Goal: Browse casually: Explore the website without a specific task or goal

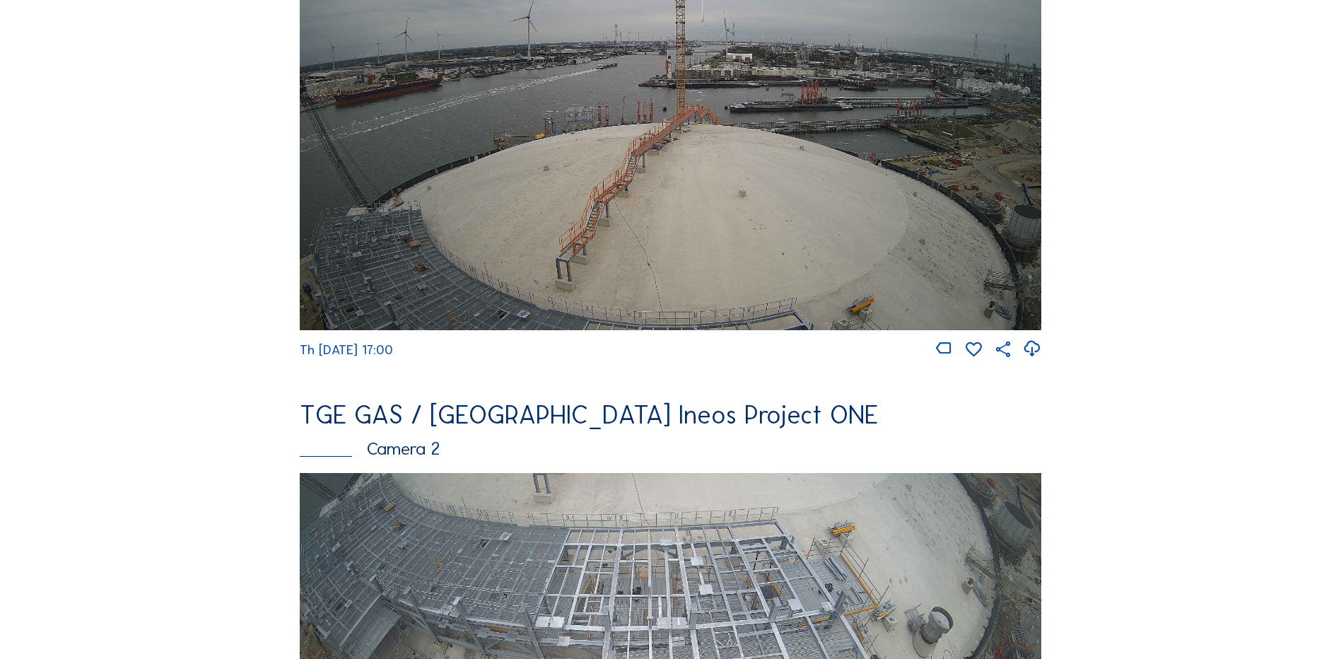
scroll to position [71, 0]
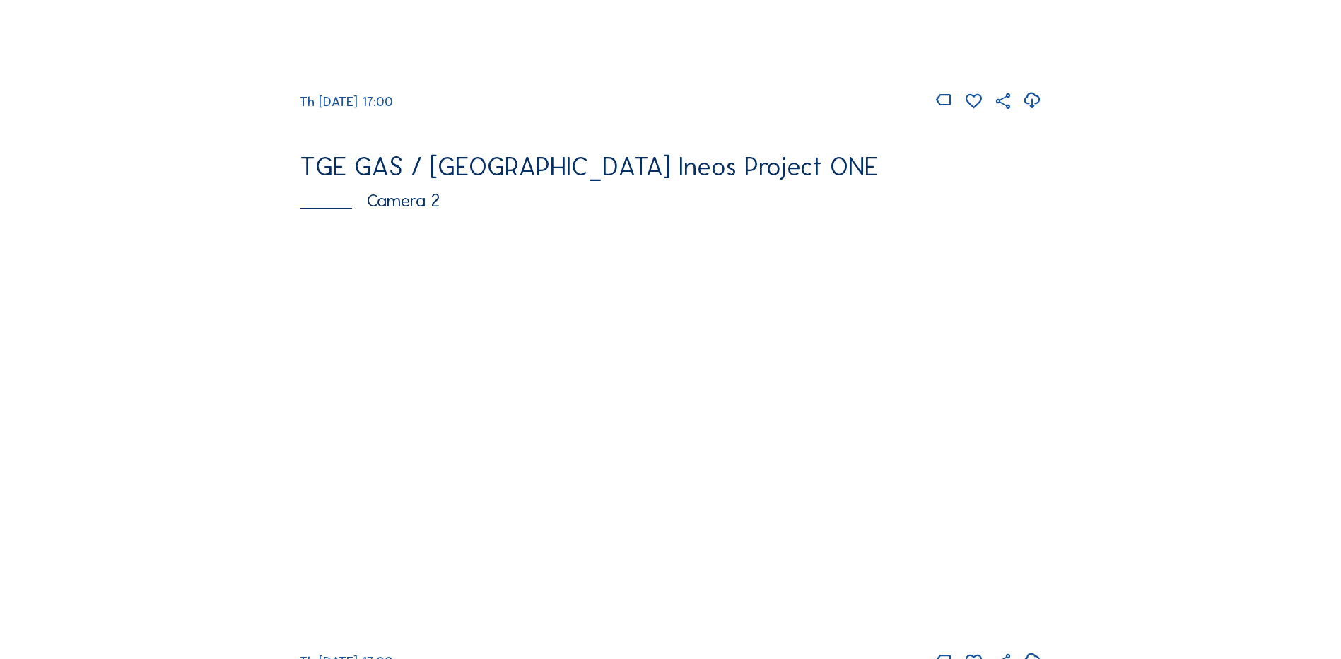
scroll to position [566, 0]
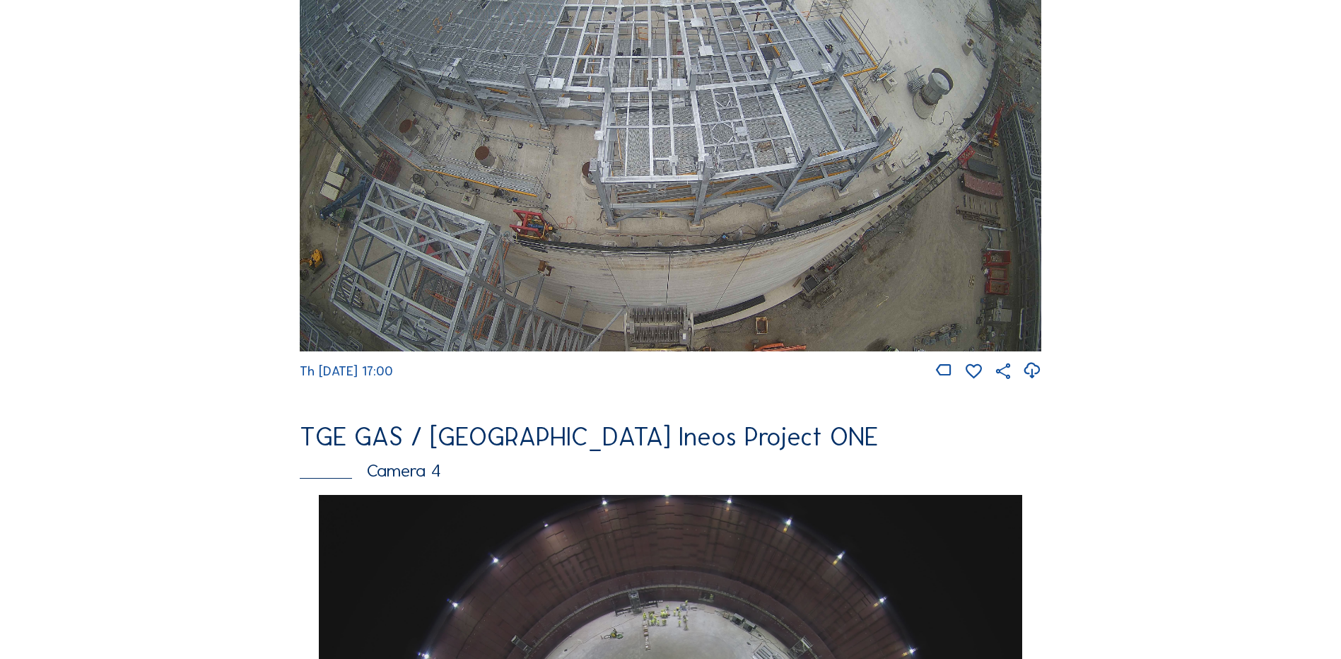
scroll to position [848, 0]
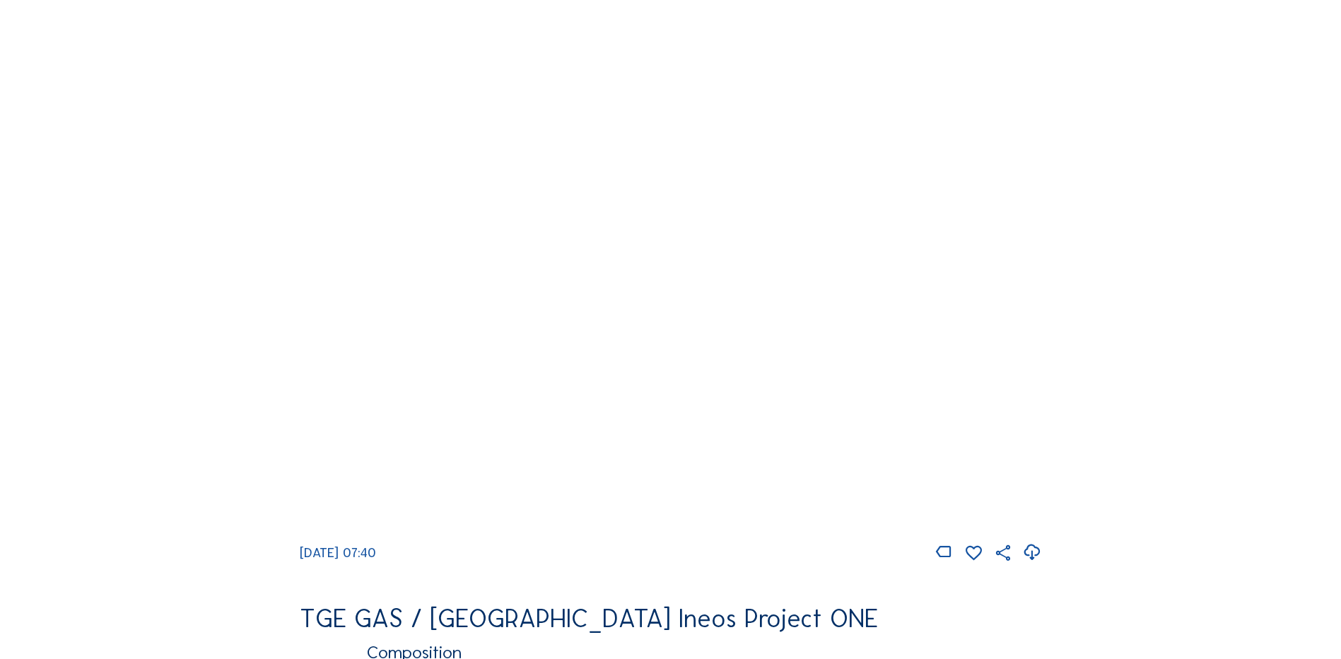
scroll to position [1343, 0]
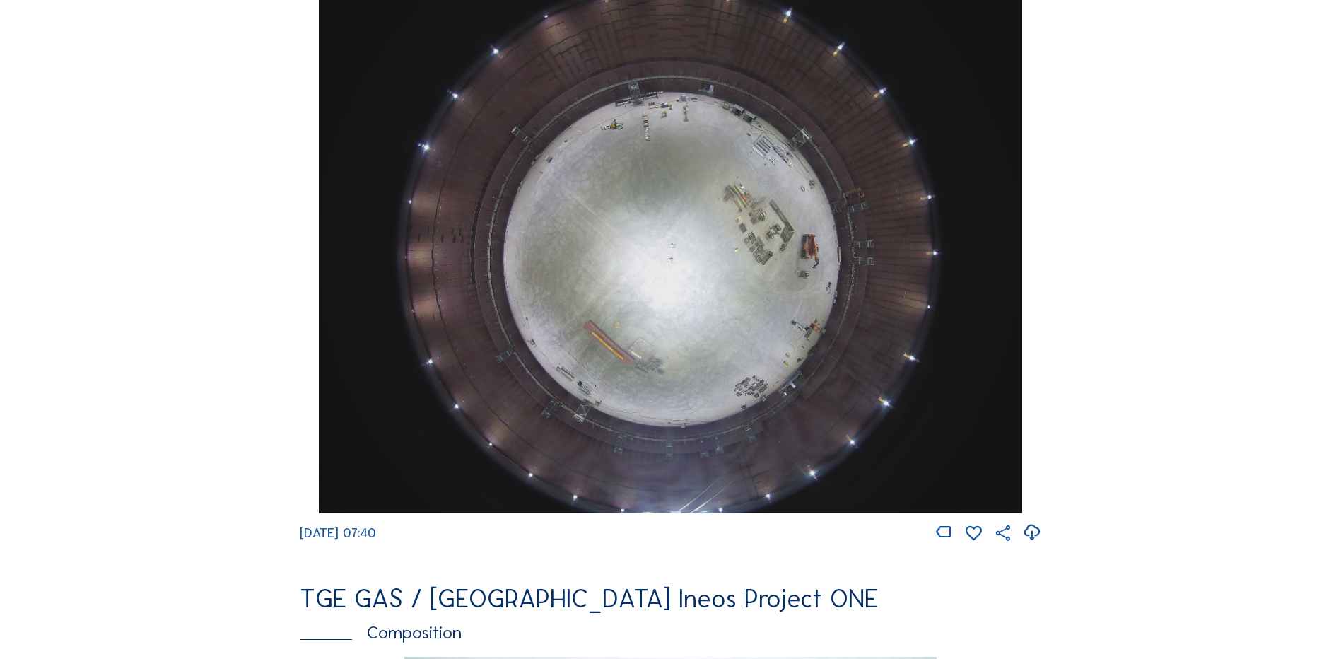
click at [641, 259] on img at bounding box center [670, 249] width 703 height 527
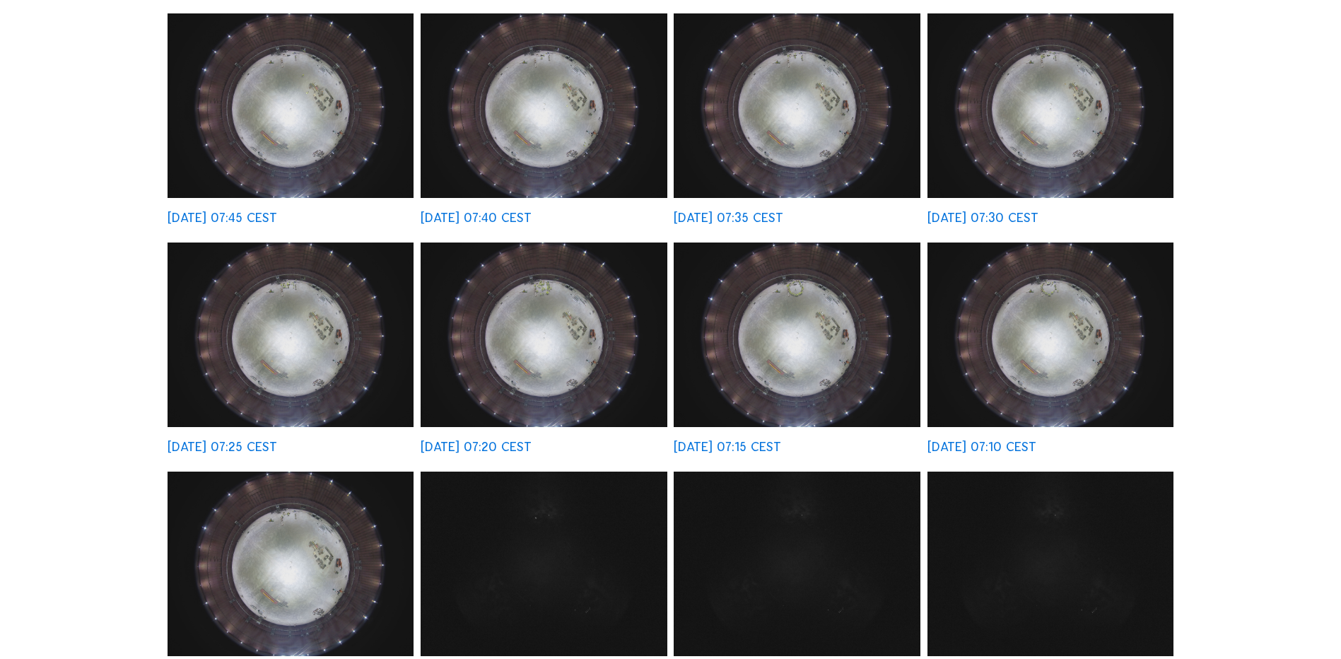
scroll to position [141, 0]
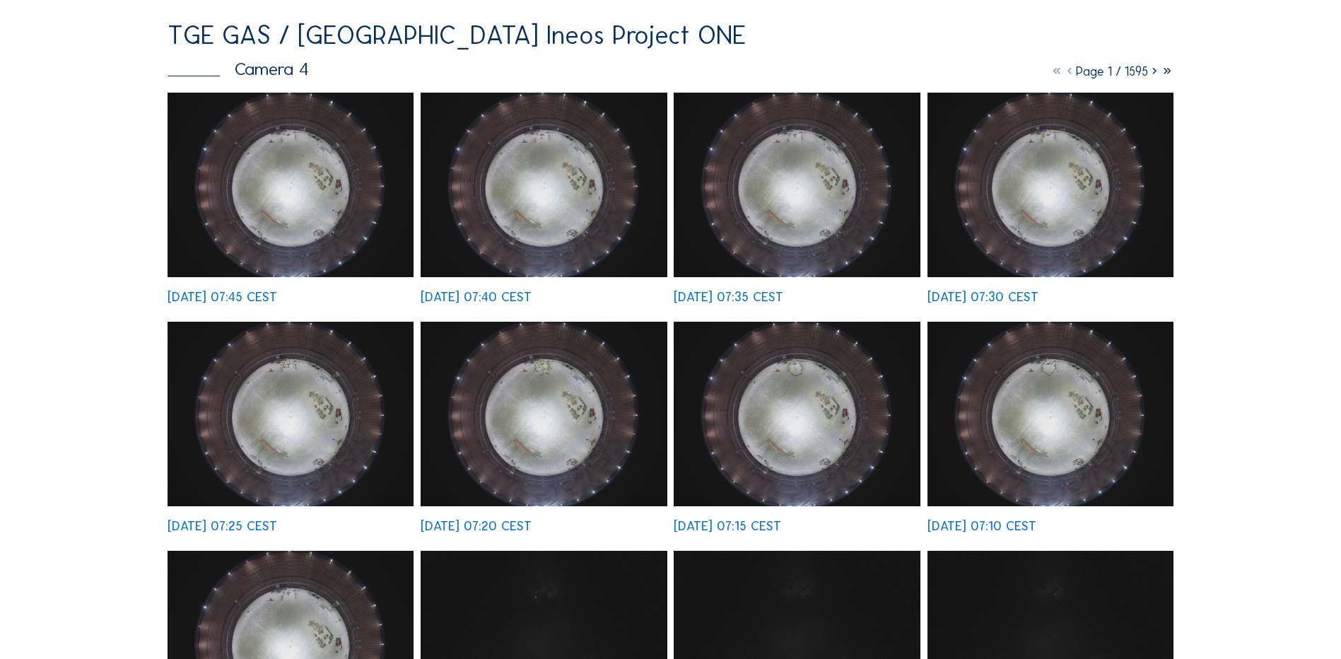
click at [286, 168] on img at bounding box center [291, 185] width 246 height 185
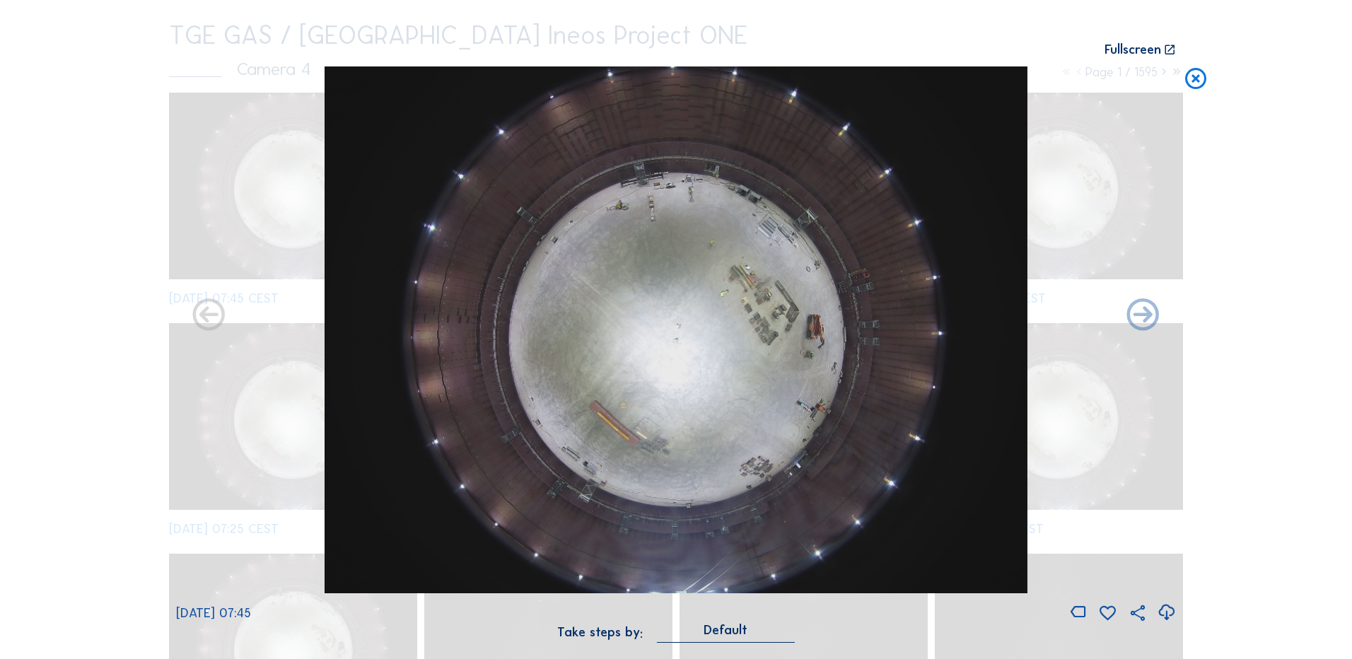
click at [1169, 612] on icon at bounding box center [1166, 612] width 19 height 23
click at [1265, 150] on div "Scroll to travel through time | Press 'Alt' Button + Scroll to Zoom | Click and…" at bounding box center [676, 329] width 1352 height 659
click at [1199, 83] on icon at bounding box center [1195, 79] width 25 height 26
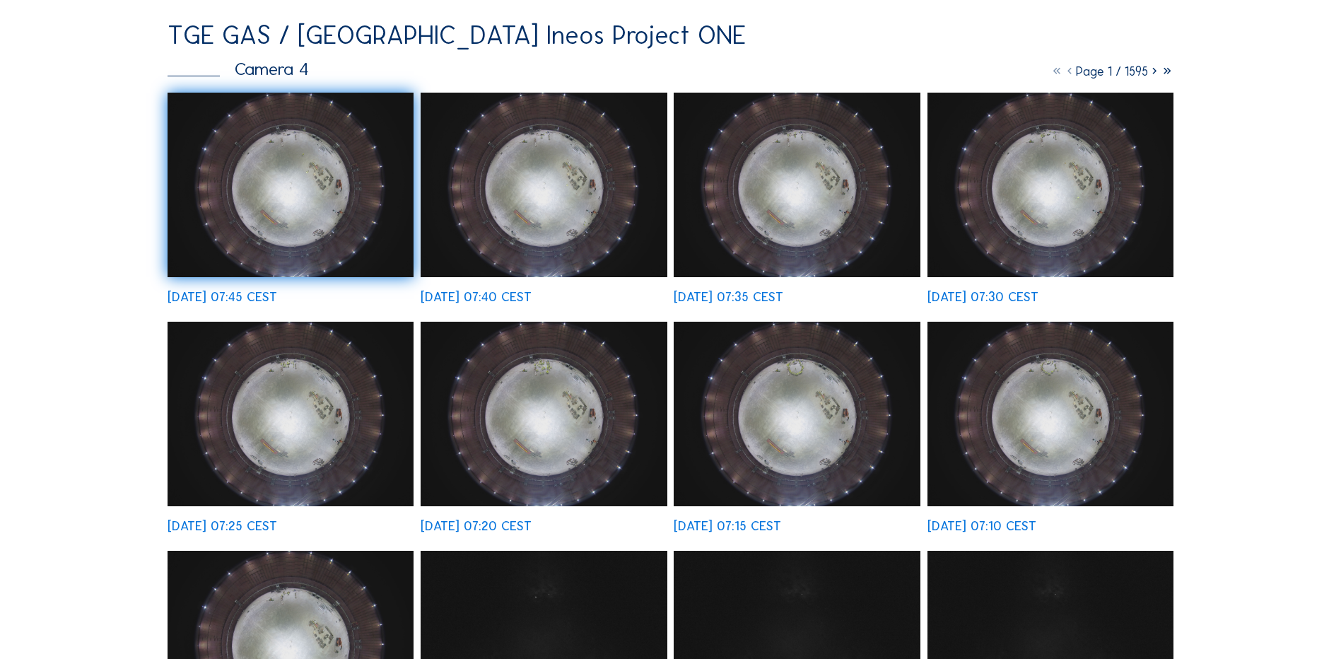
click at [333, 170] on img at bounding box center [291, 185] width 246 height 185
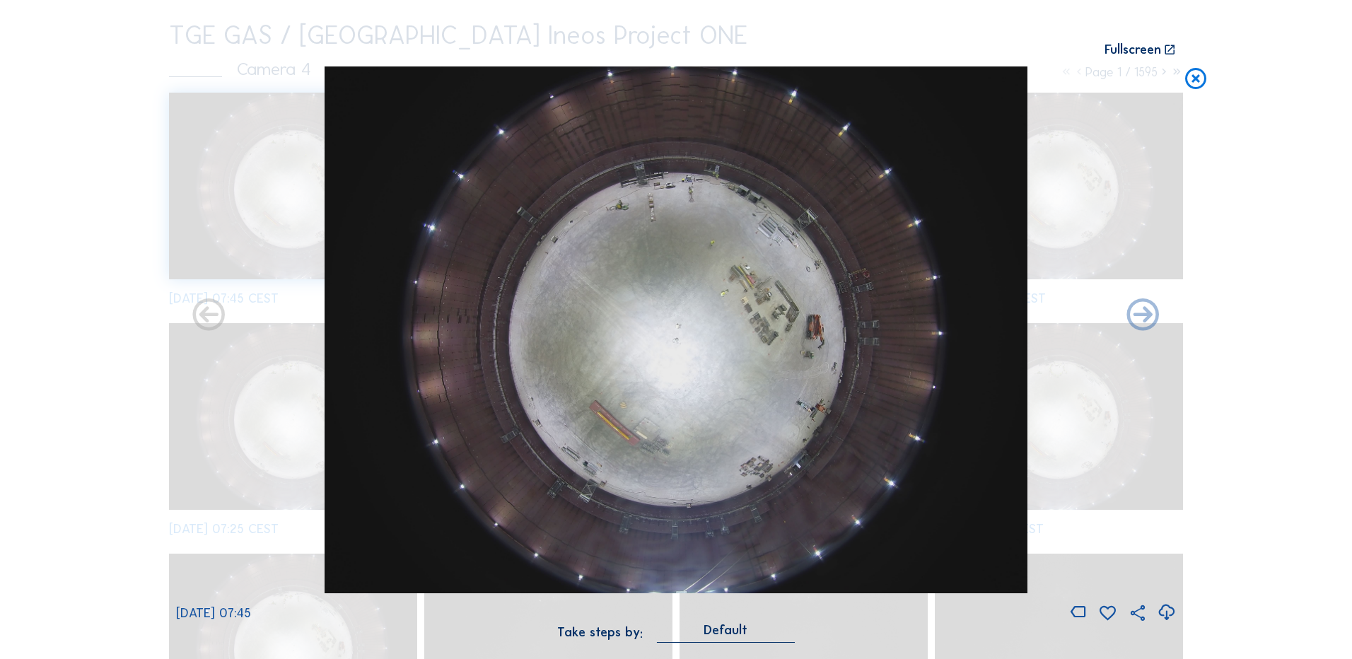
click at [1167, 614] on icon at bounding box center [1166, 612] width 19 height 23
click at [1263, 218] on div "Scroll to travel through time | Press 'Alt' Button + Scroll to Zoom | Click and…" at bounding box center [676, 329] width 1352 height 659
click at [1200, 82] on icon at bounding box center [1195, 79] width 25 height 26
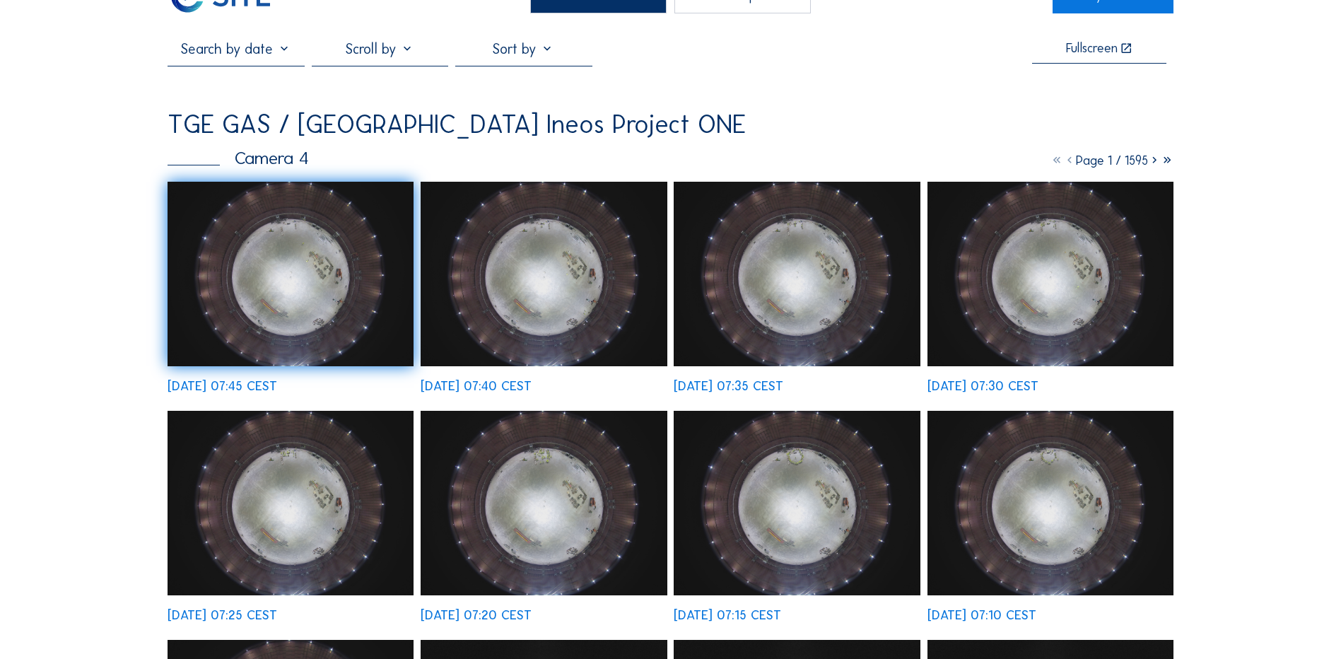
scroll to position [0, 0]
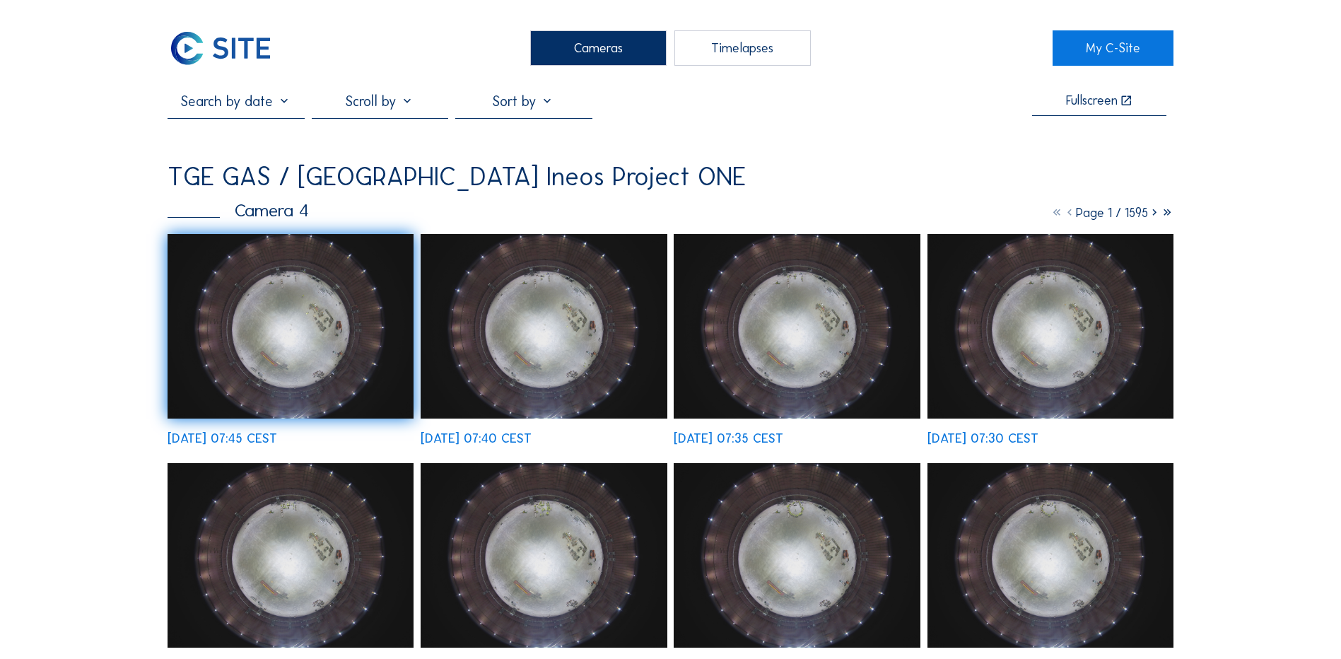
click at [614, 46] on div "Cameras" at bounding box center [598, 47] width 136 height 35
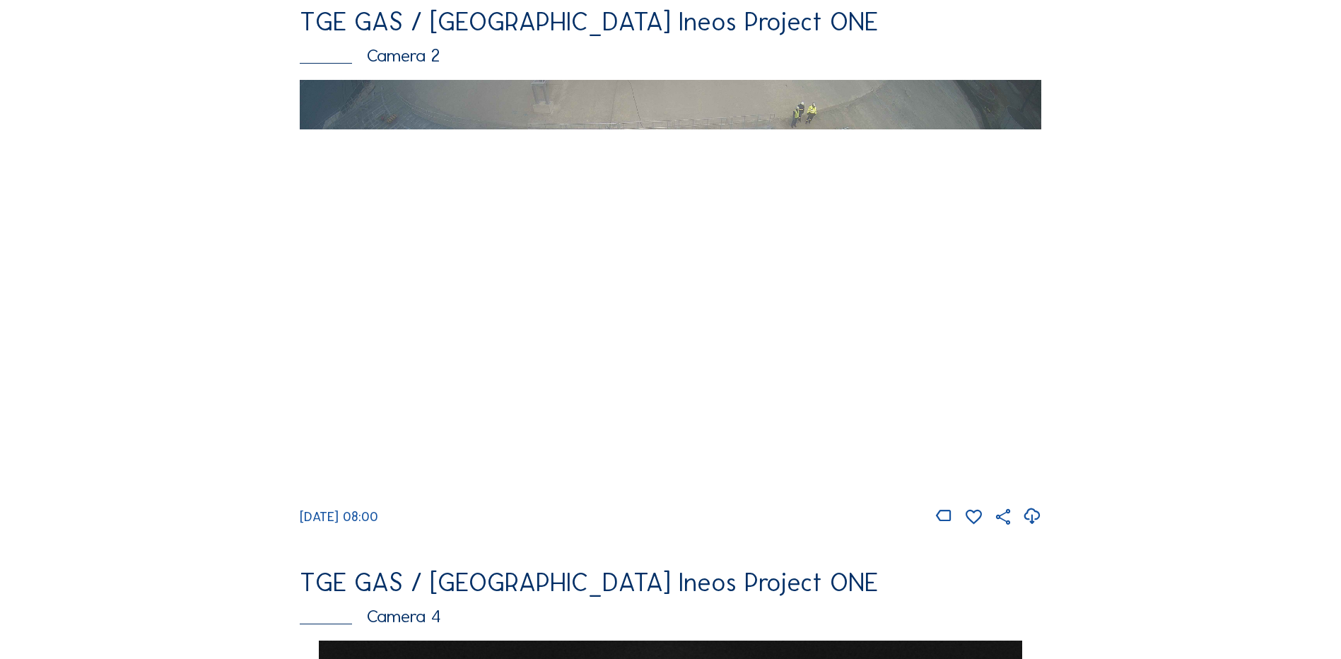
scroll to position [707, 0]
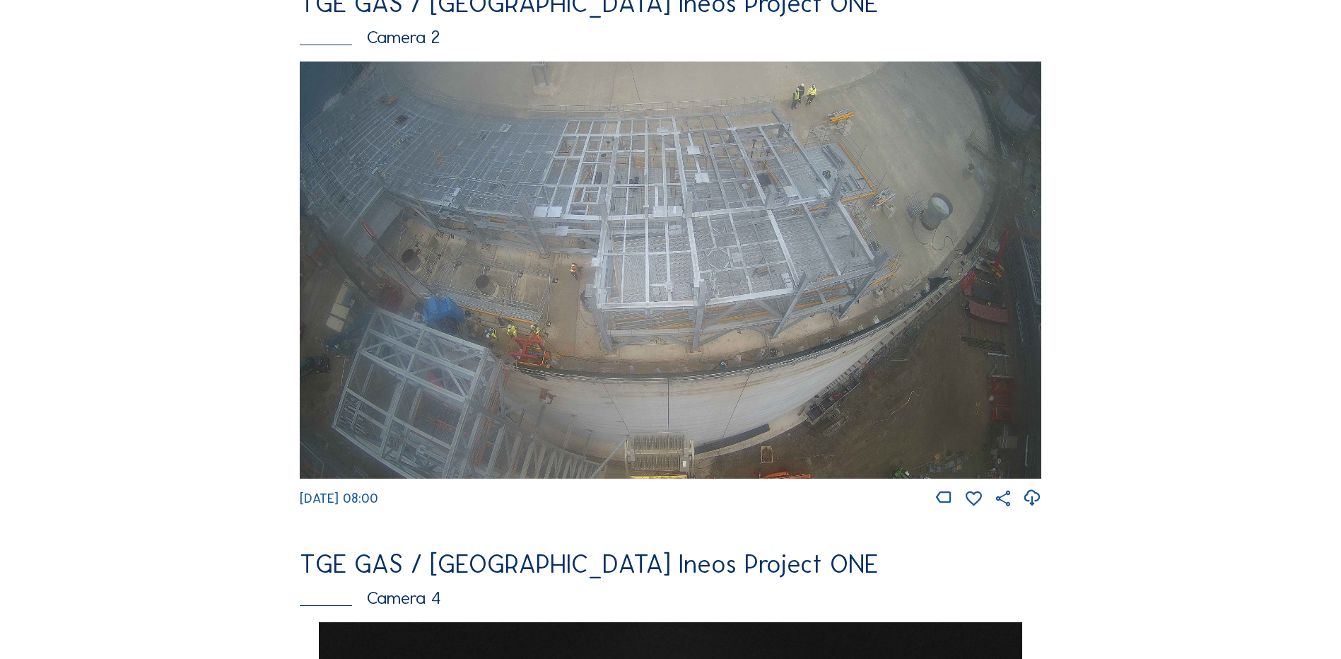
click at [701, 305] on img at bounding box center [671, 270] width 742 height 417
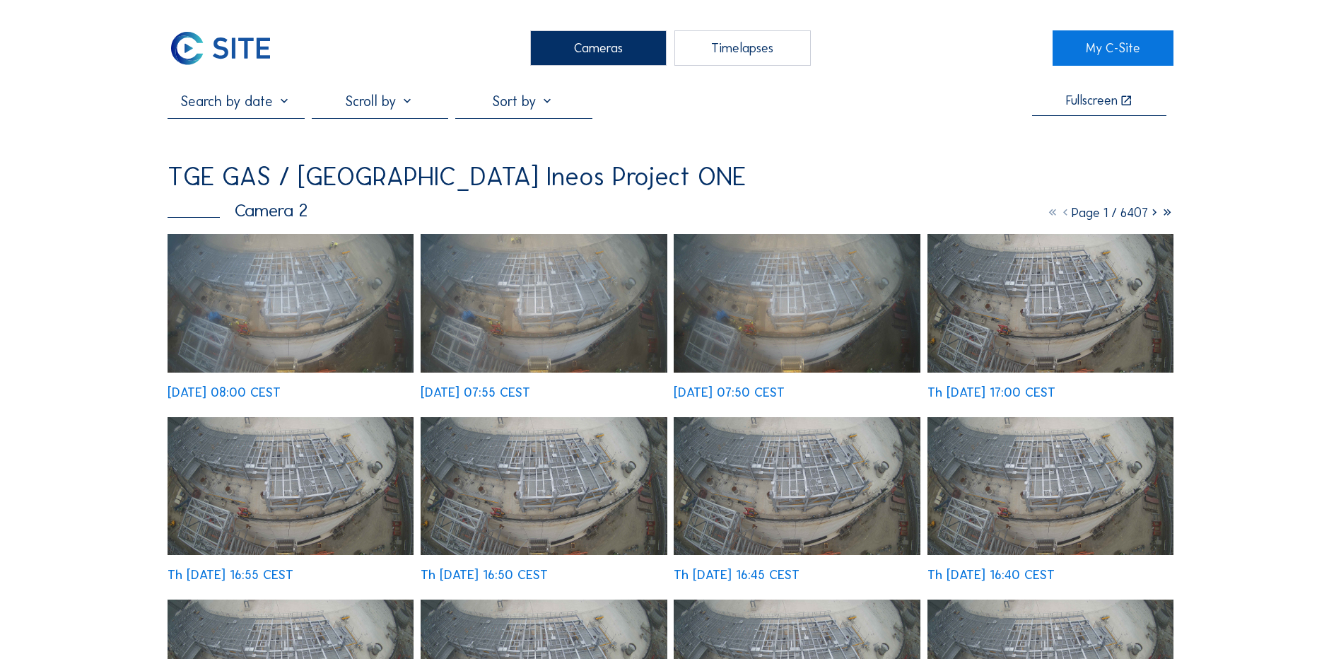
click at [358, 308] on img at bounding box center [291, 303] width 246 height 139
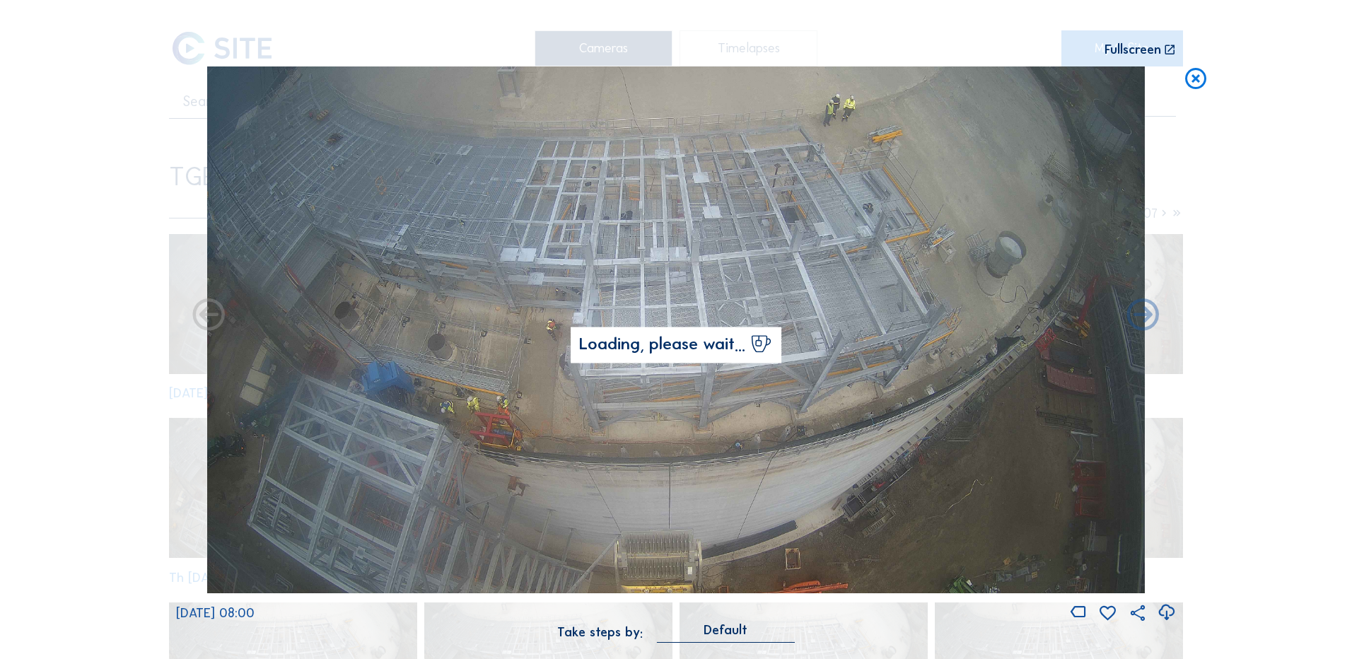
click at [1163, 612] on icon at bounding box center [1166, 612] width 19 height 23
drag, startPoint x: 95, startPoint y: 312, endPoint x: 236, endPoint y: 284, distance: 144.2
click at [95, 312] on div "Scroll to travel through time | Press 'Alt' Button + Scroll to Zoom | Click and…" at bounding box center [676, 329] width 1352 height 659
click at [1201, 80] on icon at bounding box center [1195, 79] width 25 height 26
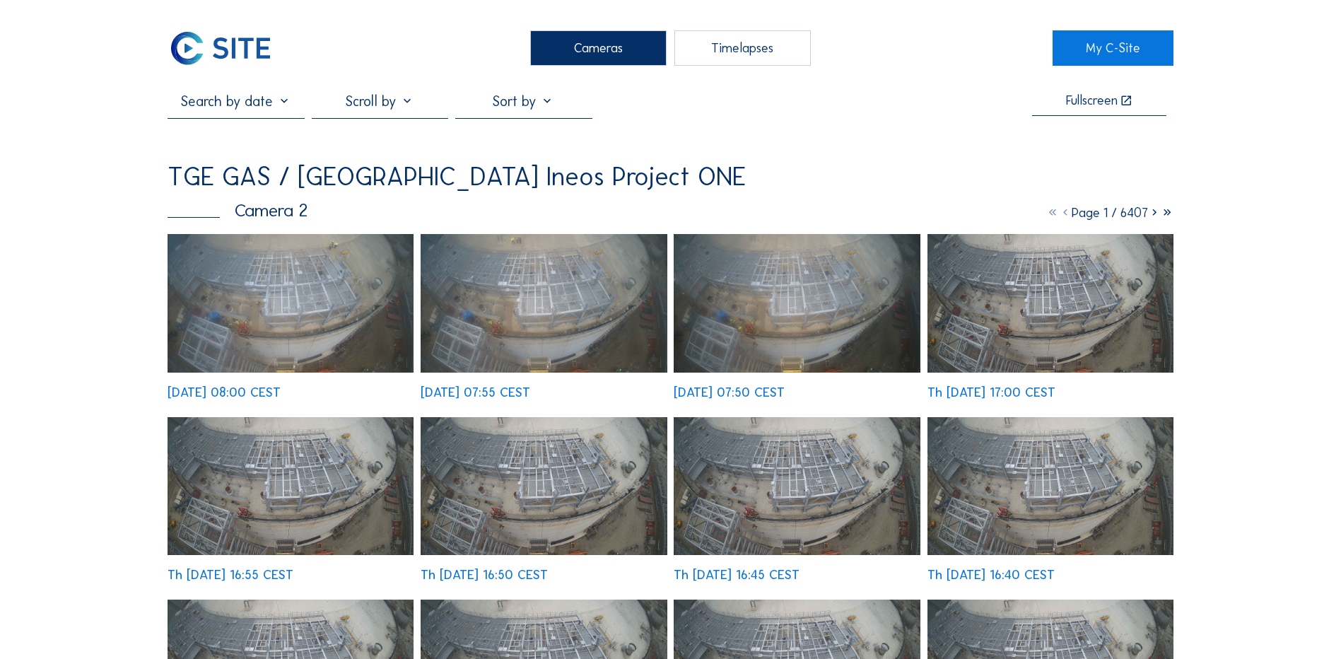
click at [556, 47] on div "Cameras" at bounding box center [598, 47] width 136 height 35
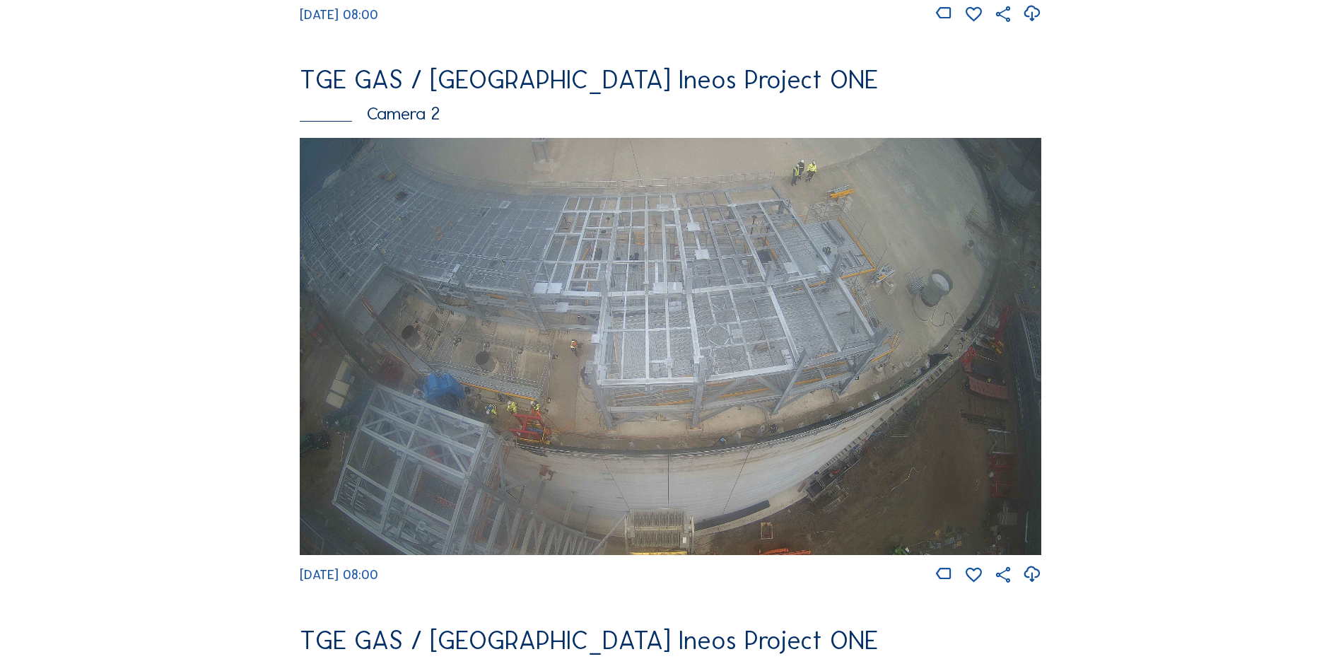
scroll to position [636, 0]
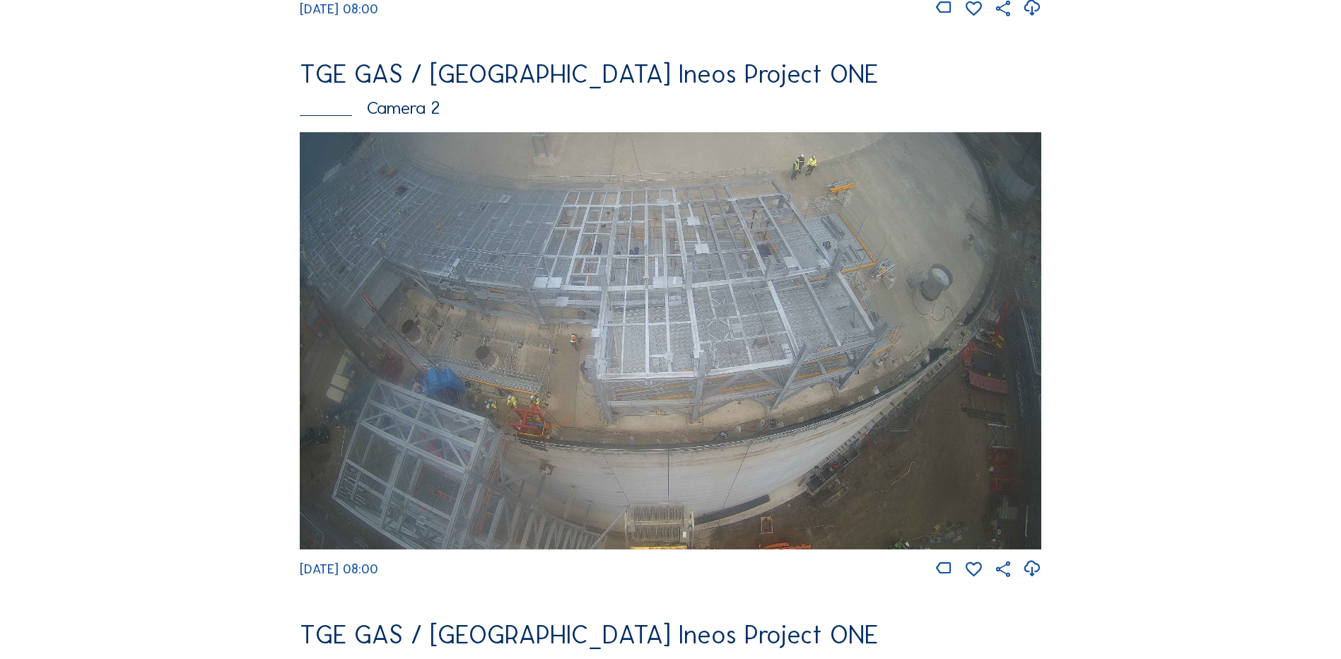
click at [670, 337] on img at bounding box center [671, 340] width 742 height 417
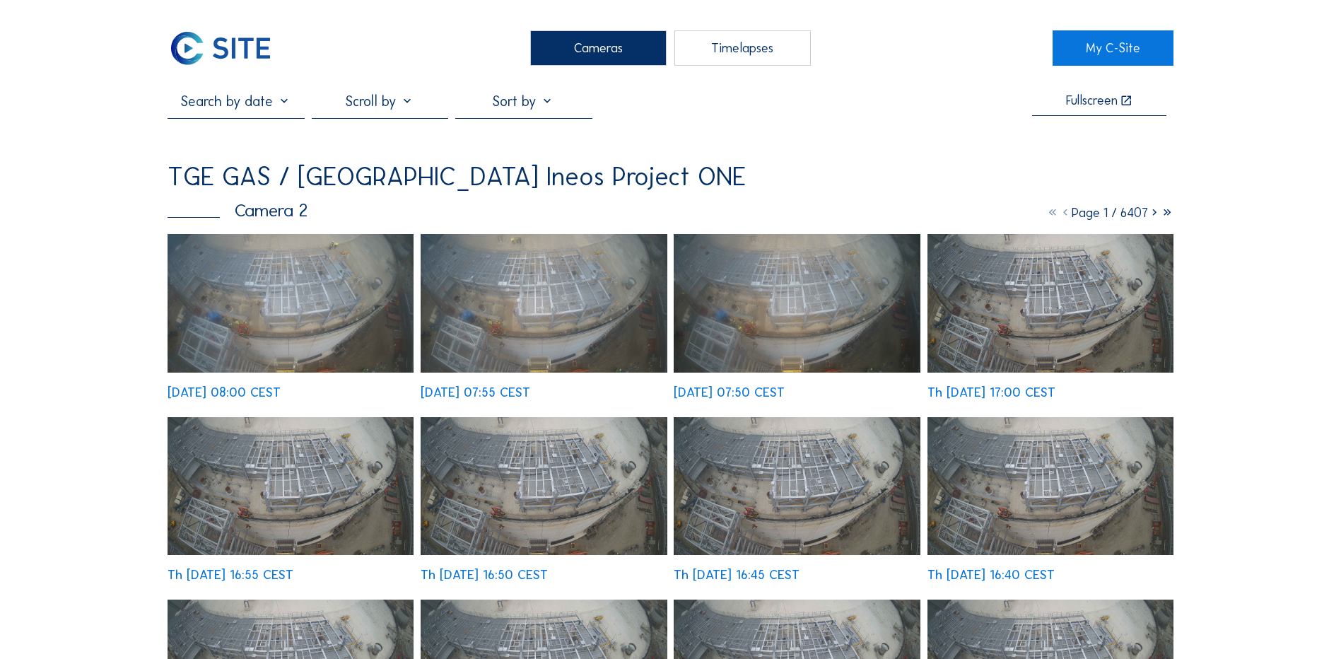
click at [619, 49] on div "Cameras" at bounding box center [598, 47] width 136 height 35
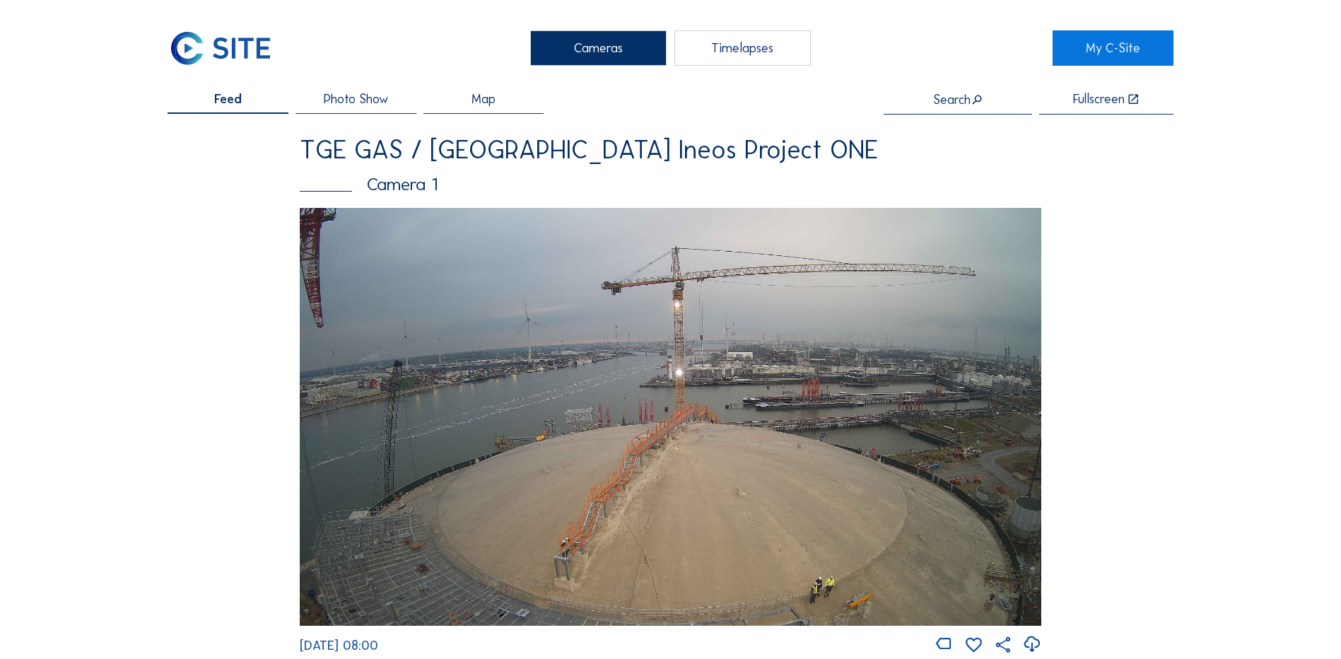
scroll to position [566, 0]
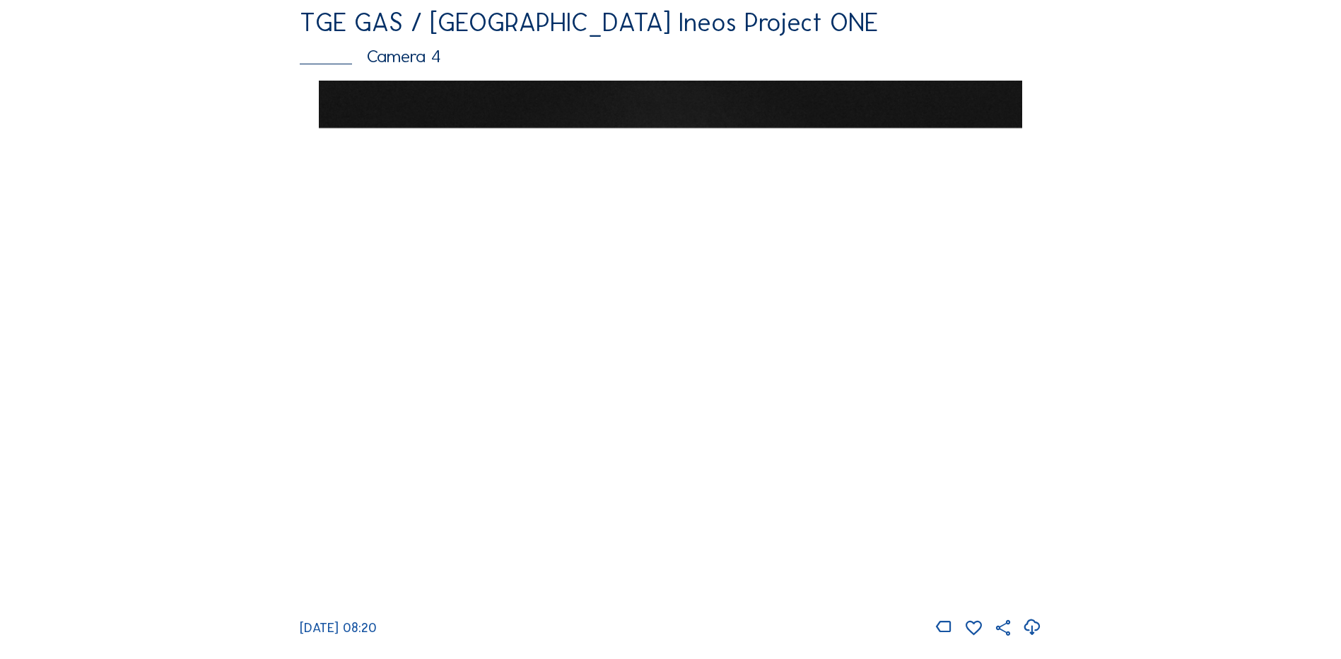
scroll to position [1202, 0]
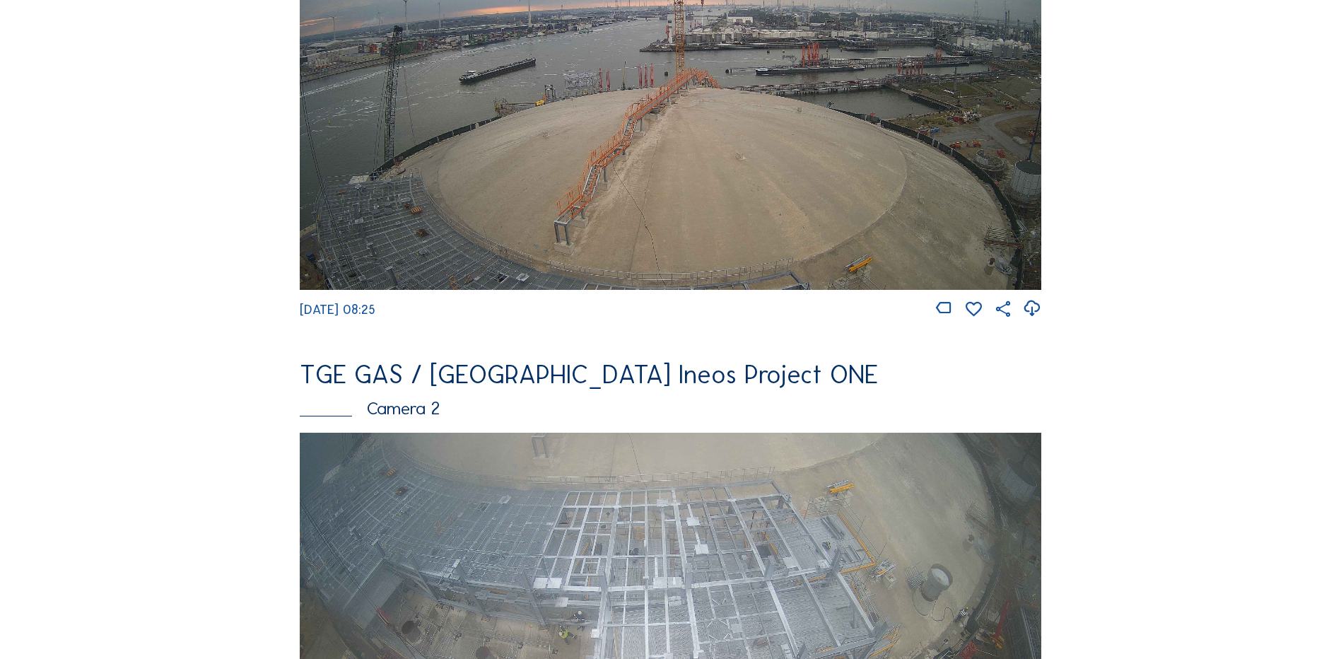
scroll to position [566, 0]
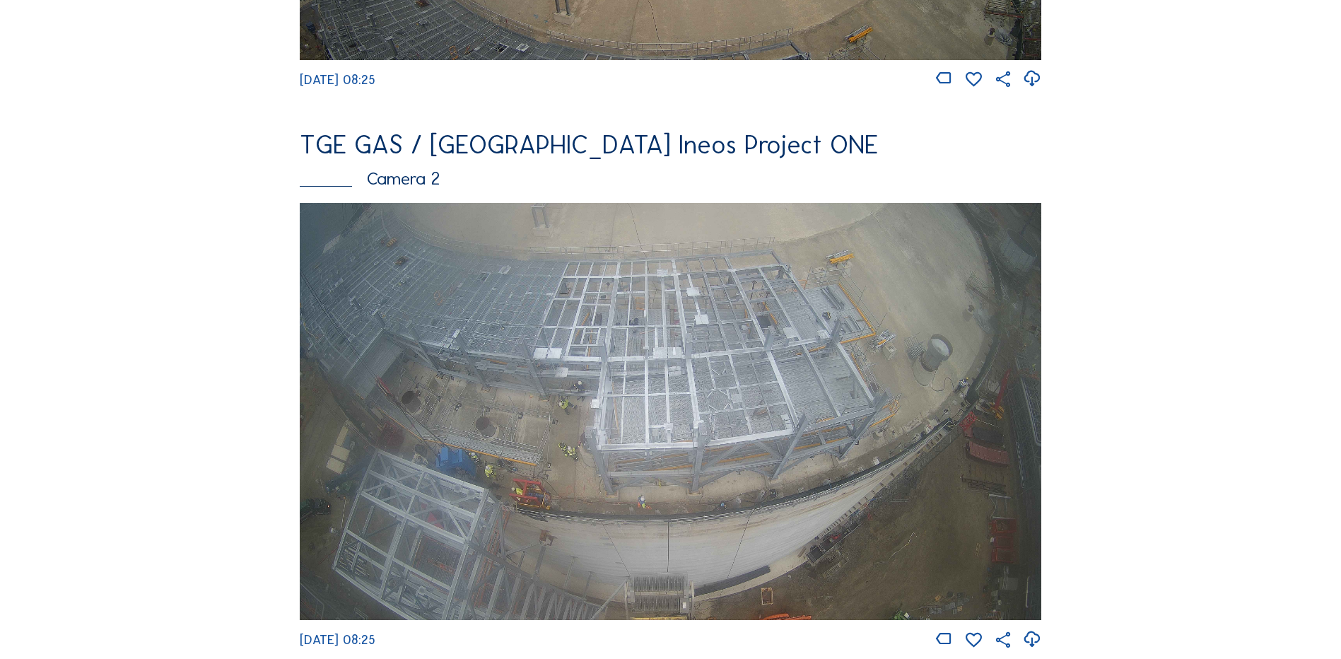
click at [641, 366] on img at bounding box center [671, 411] width 742 height 417
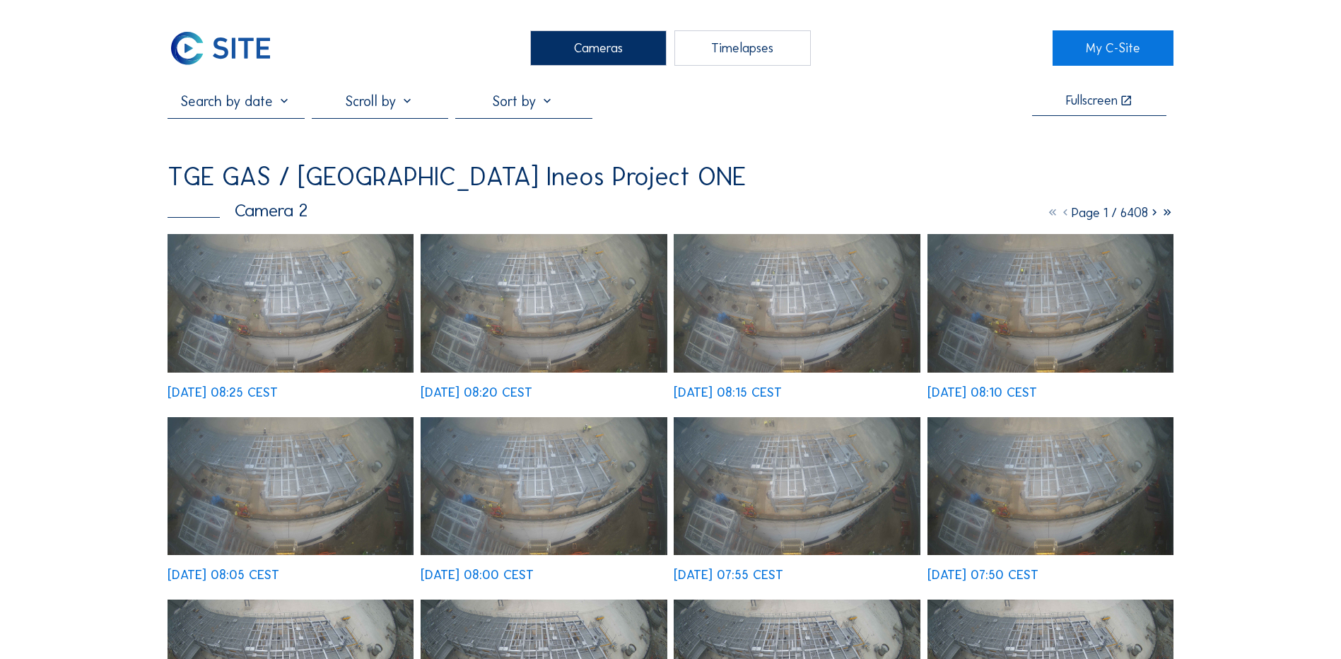
click at [293, 310] on img at bounding box center [291, 303] width 246 height 139
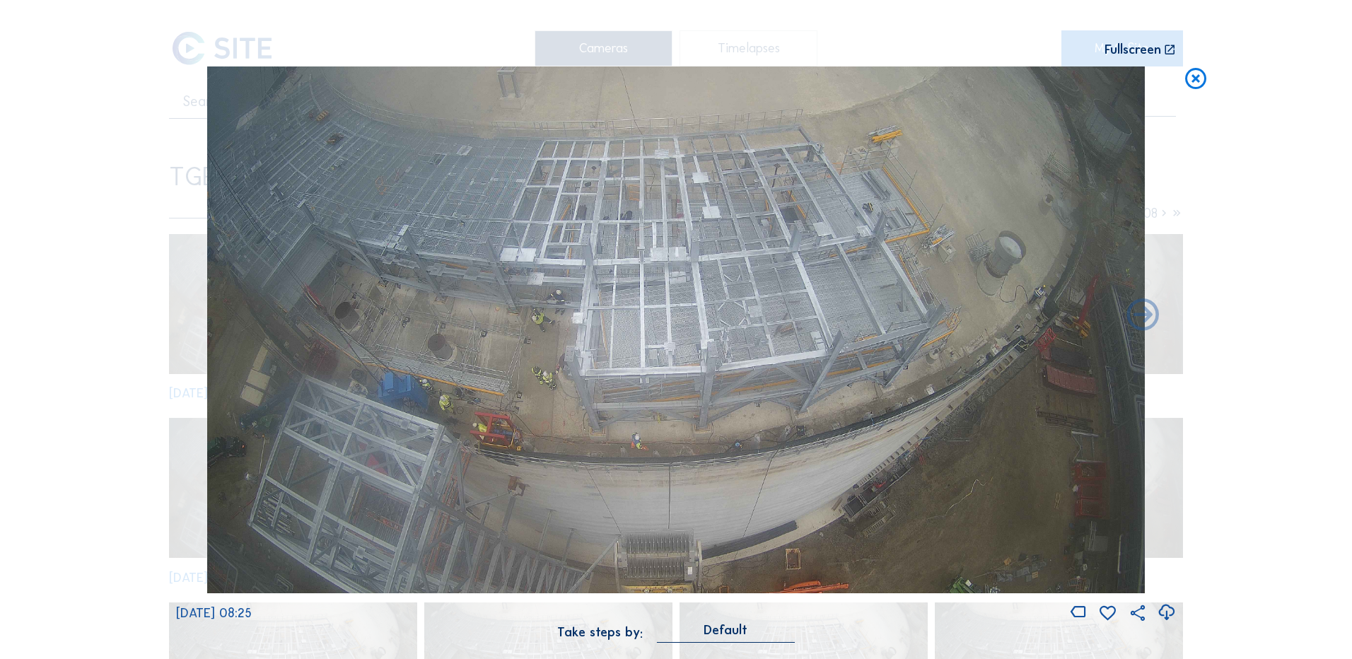
click at [1193, 79] on icon at bounding box center [1195, 79] width 25 height 26
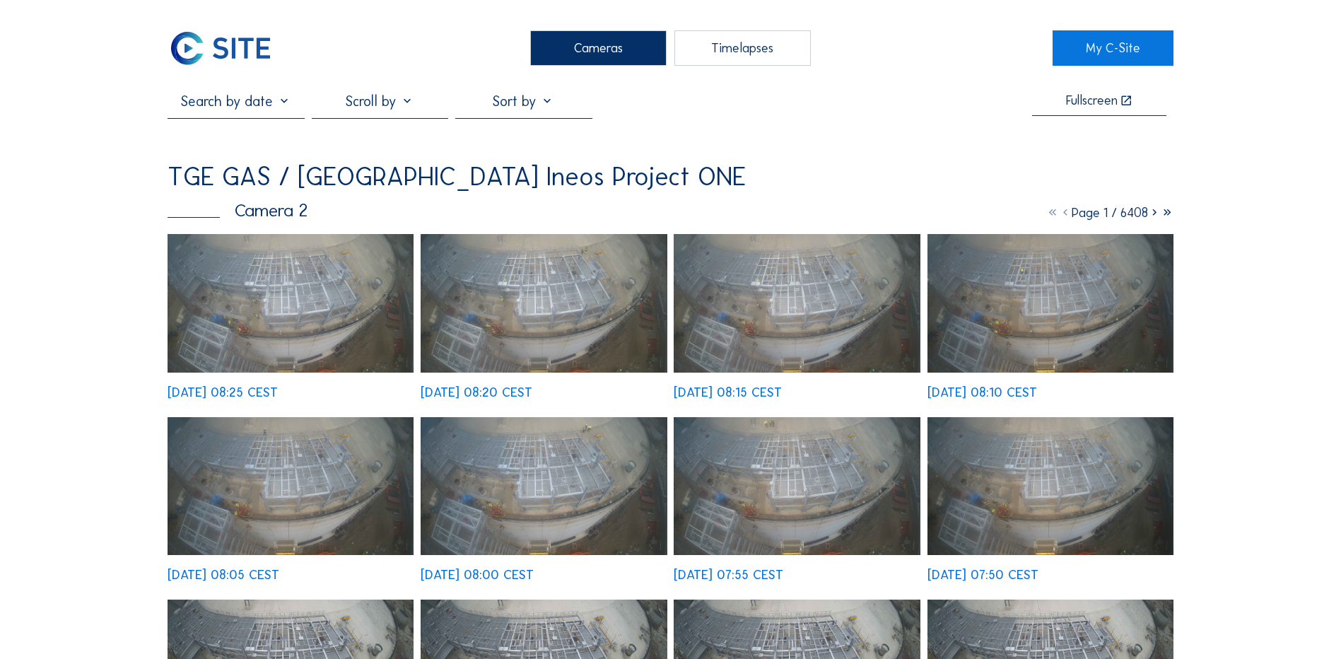
click at [578, 44] on div "Cameras" at bounding box center [598, 47] width 136 height 35
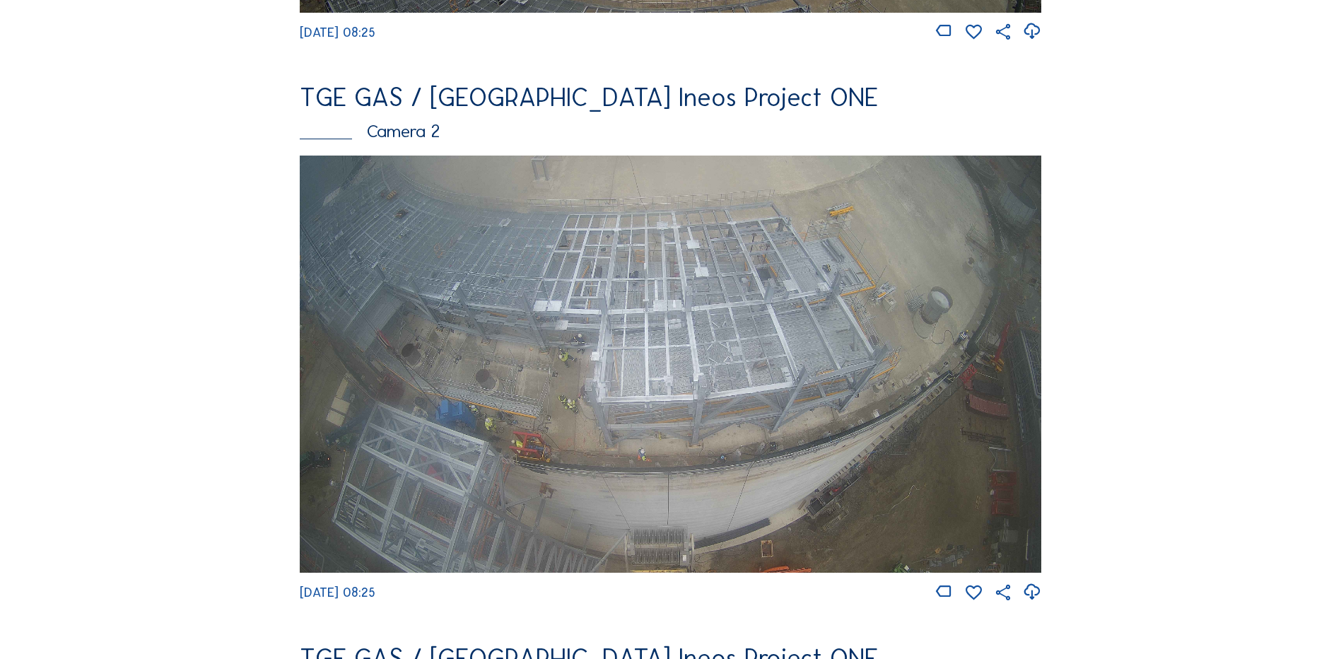
scroll to position [636, 0]
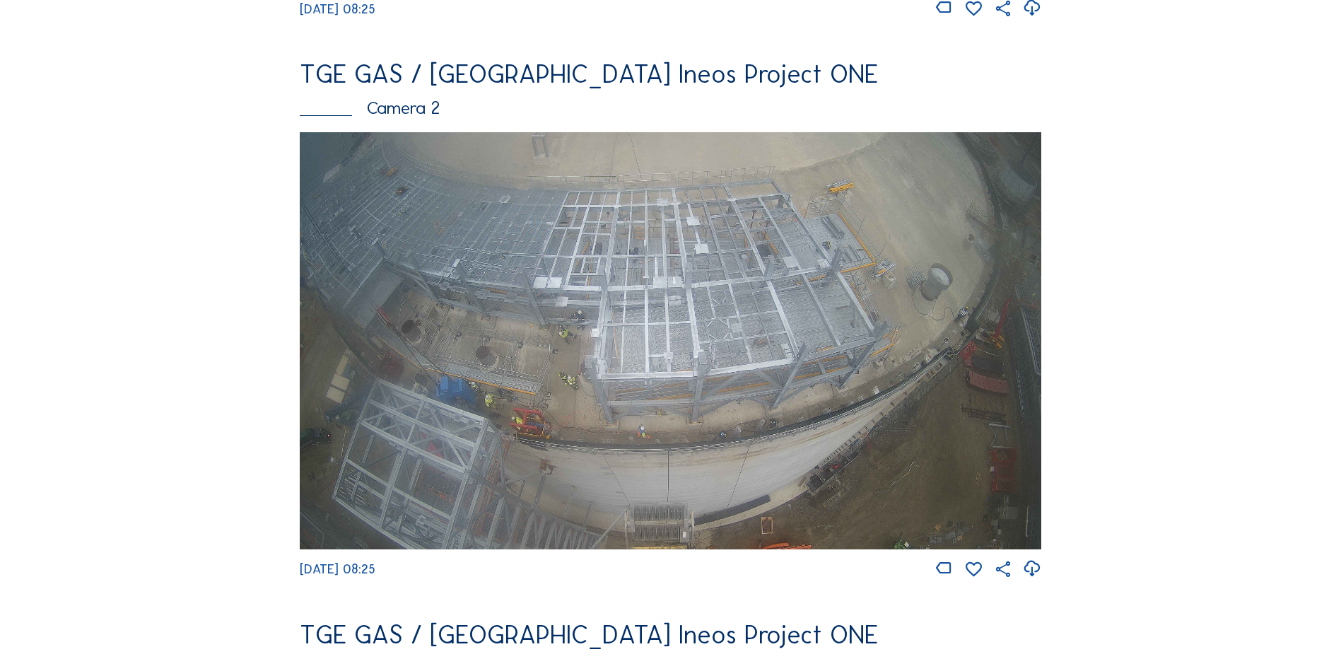
click at [580, 358] on img at bounding box center [671, 340] width 742 height 417
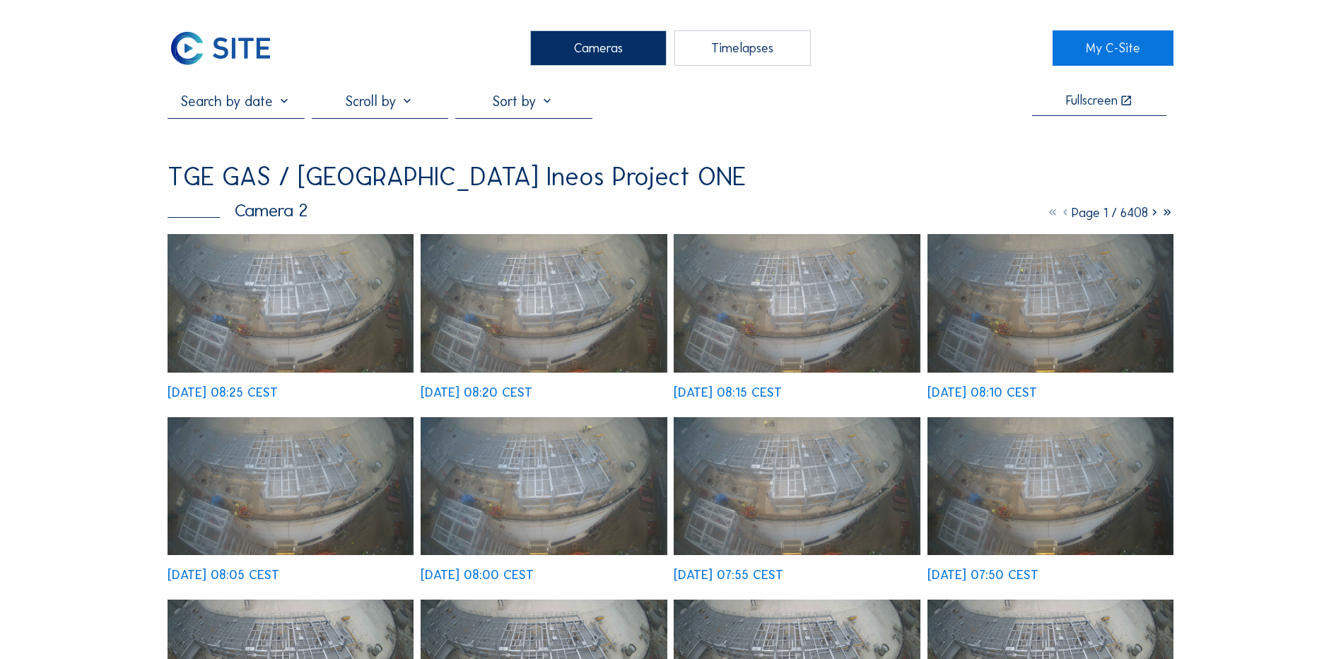
click at [285, 315] on img at bounding box center [291, 303] width 246 height 139
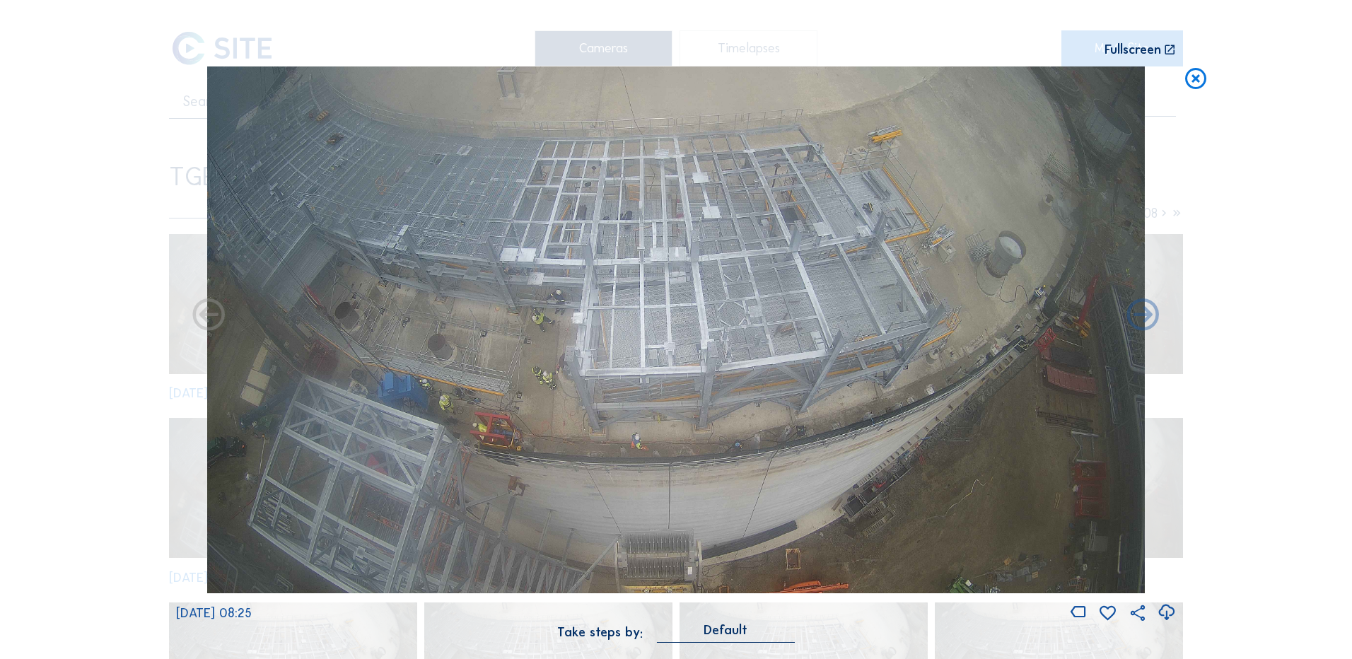
click at [1194, 78] on icon at bounding box center [1195, 79] width 25 height 26
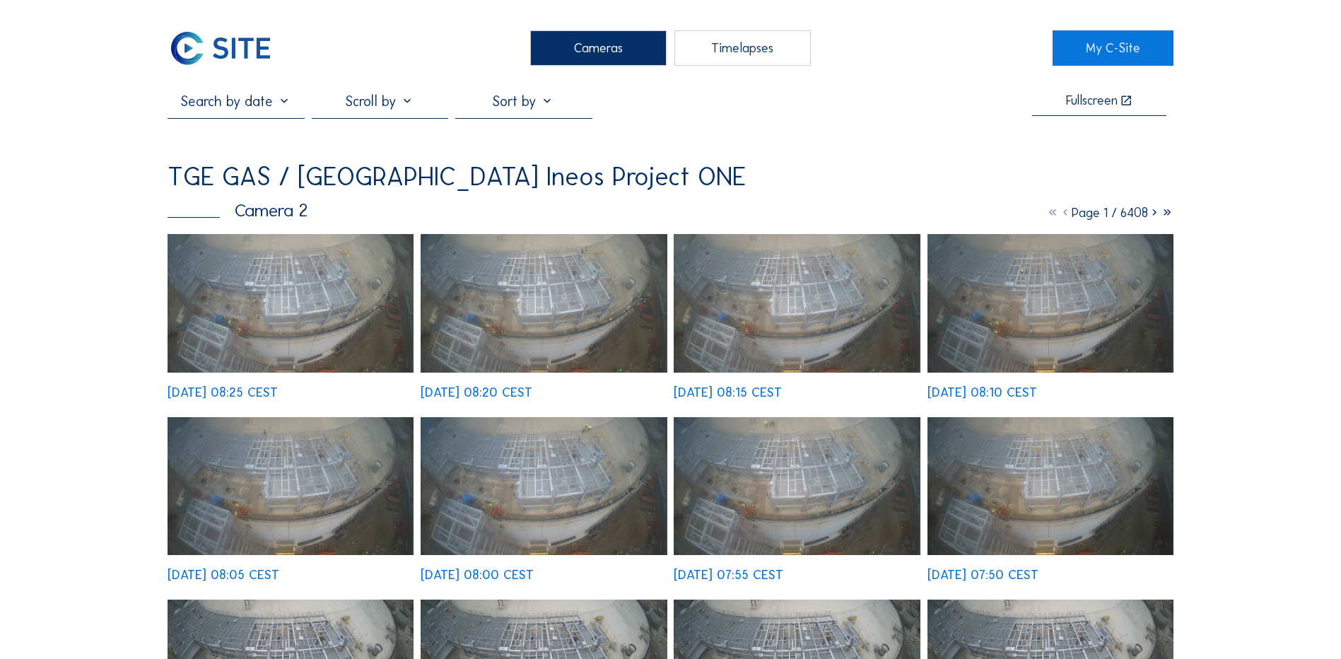
click at [579, 43] on div "Cameras" at bounding box center [598, 47] width 136 height 35
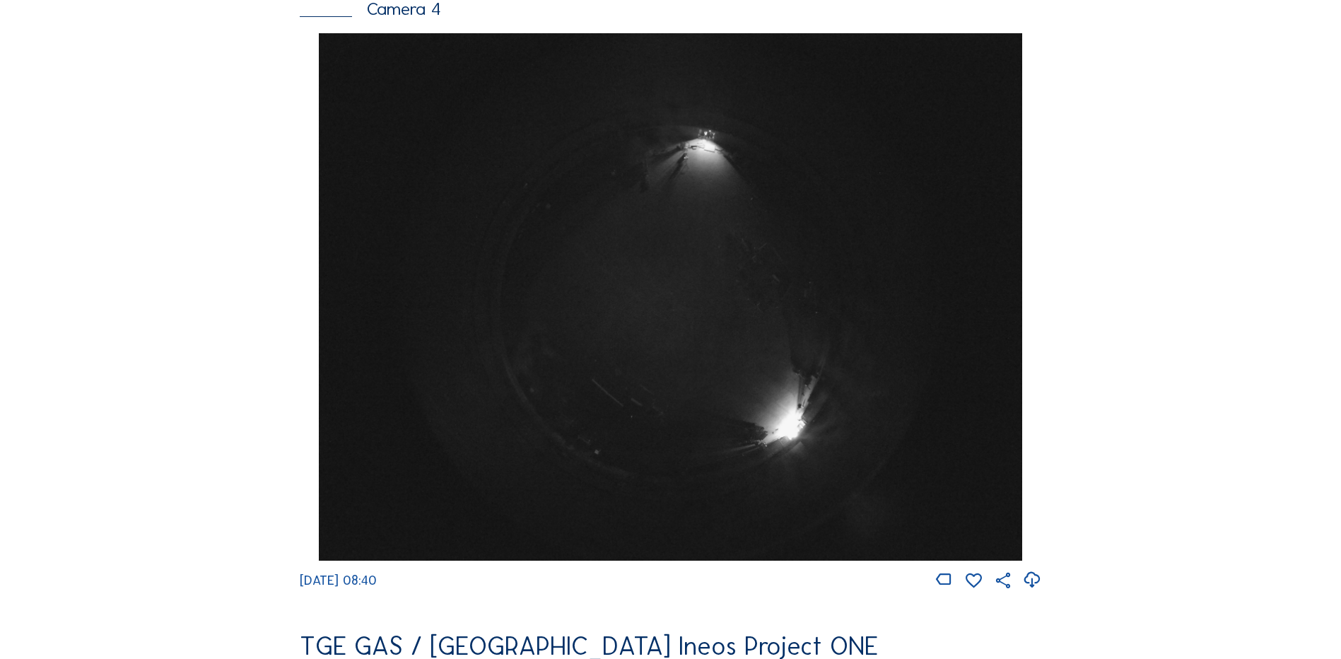
scroll to position [1273, 0]
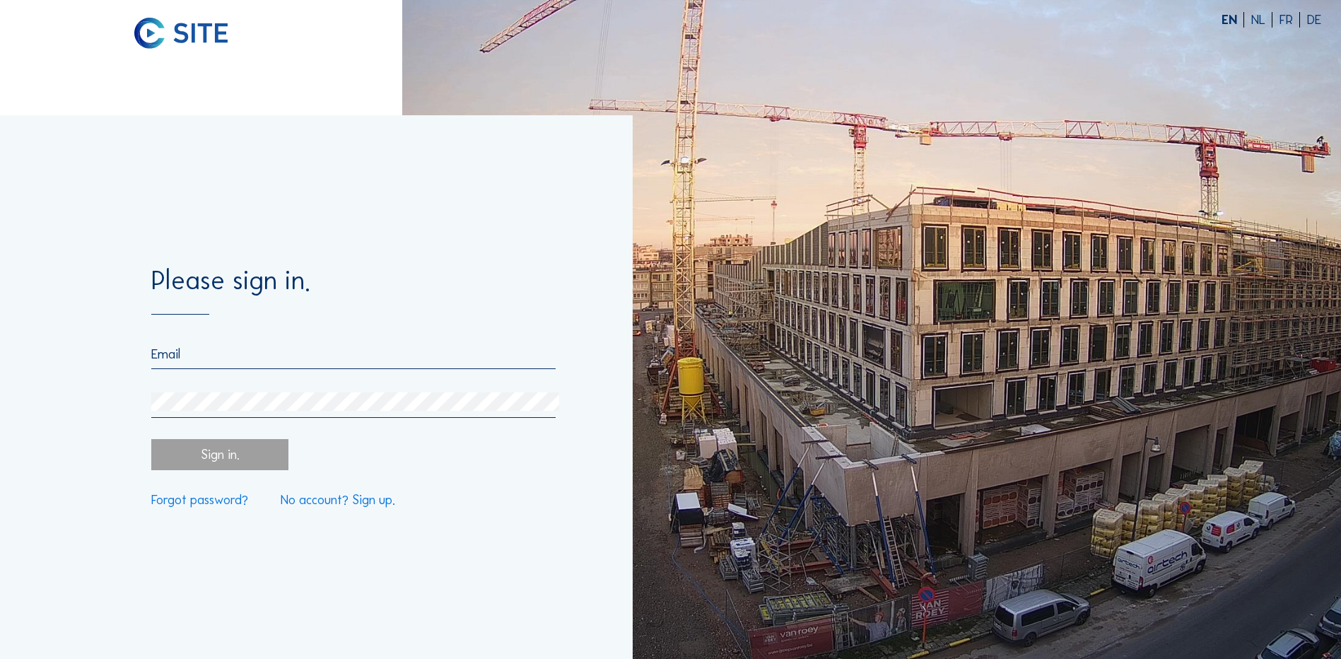
click at [209, 355] on input "email" at bounding box center [353, 354] width 404 height 16
type input "cristina.dominguezgonzalez@tge-gas.com"
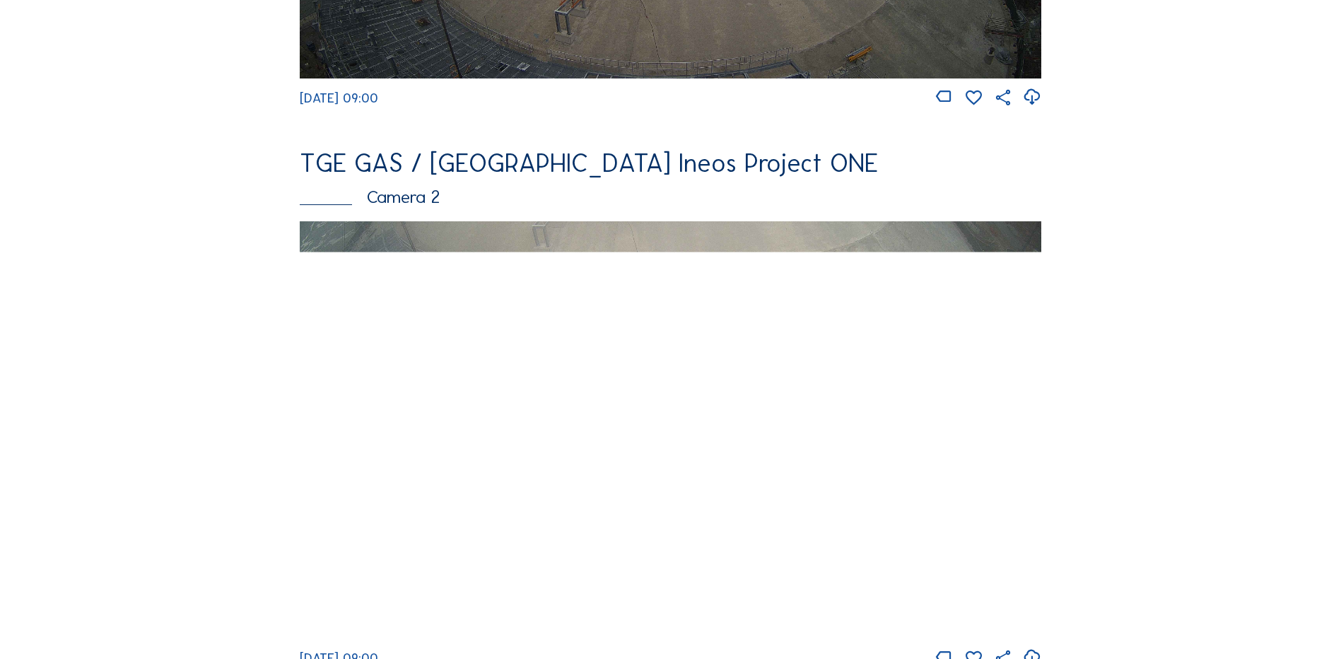
scroll to position [566, 0]
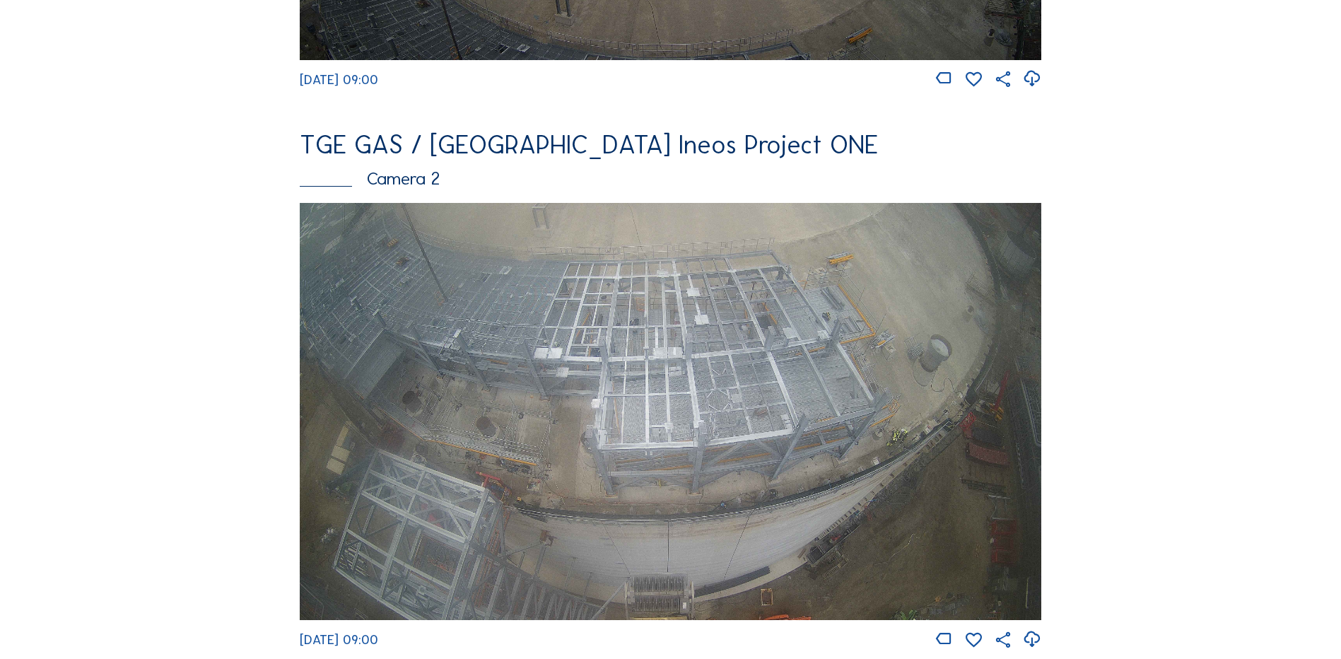
click at [585, 377] on img at bounding box center [671, 411] width 742 height 417
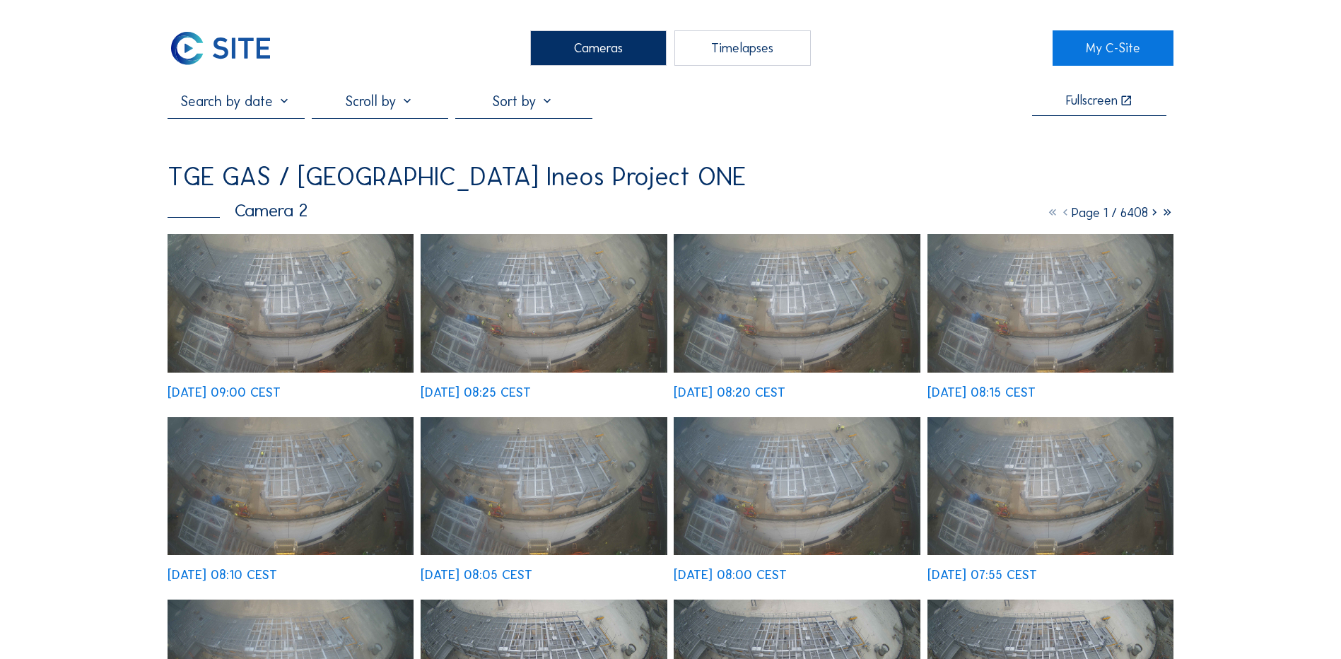
click at [290, 288] on img at bounding box center [291, 303] width 246 height 139
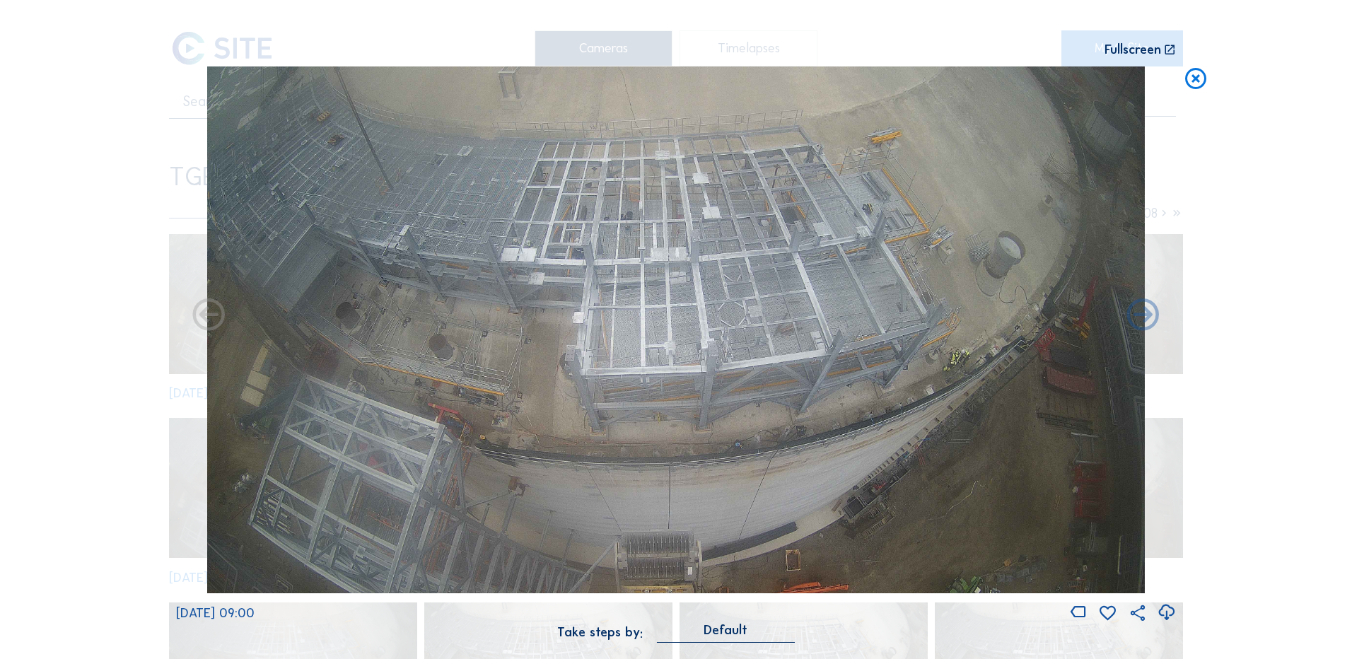
click at [1163, 613] on icon at bounding box center [1166, 612] width 19 height 23
drag, startPoint x: 53, startPoint y: 258, endPoint x: 165, endPoint y: 241, distance: 113.0
click at [53, 258] on div "Scroll to travel through time | Press 'Alt' Button + Scroll to Zoom | Click and…" at bounding box center [676, 329] width 1352 height 659
click at [1194, 81] on icon at bounding box center [1195, 79] width 25 height 26
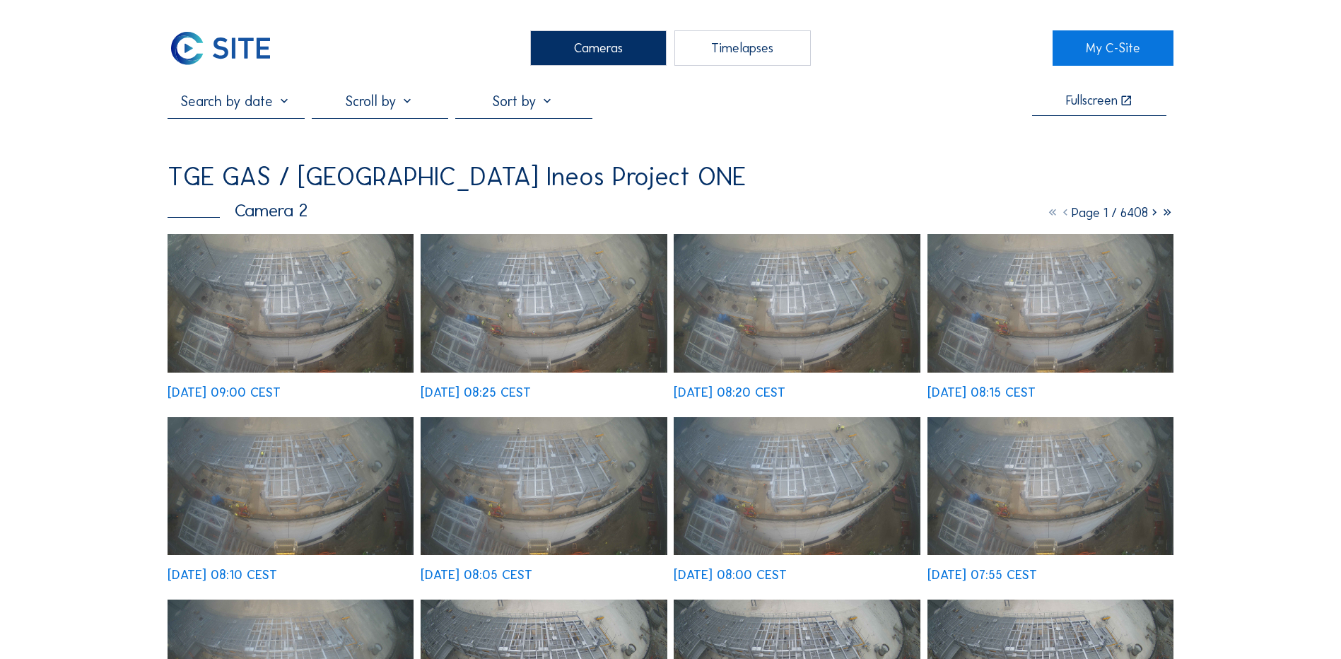
click at [585, 48] on div "Cameras" at bounding box center [598, 47] width 136 height 35
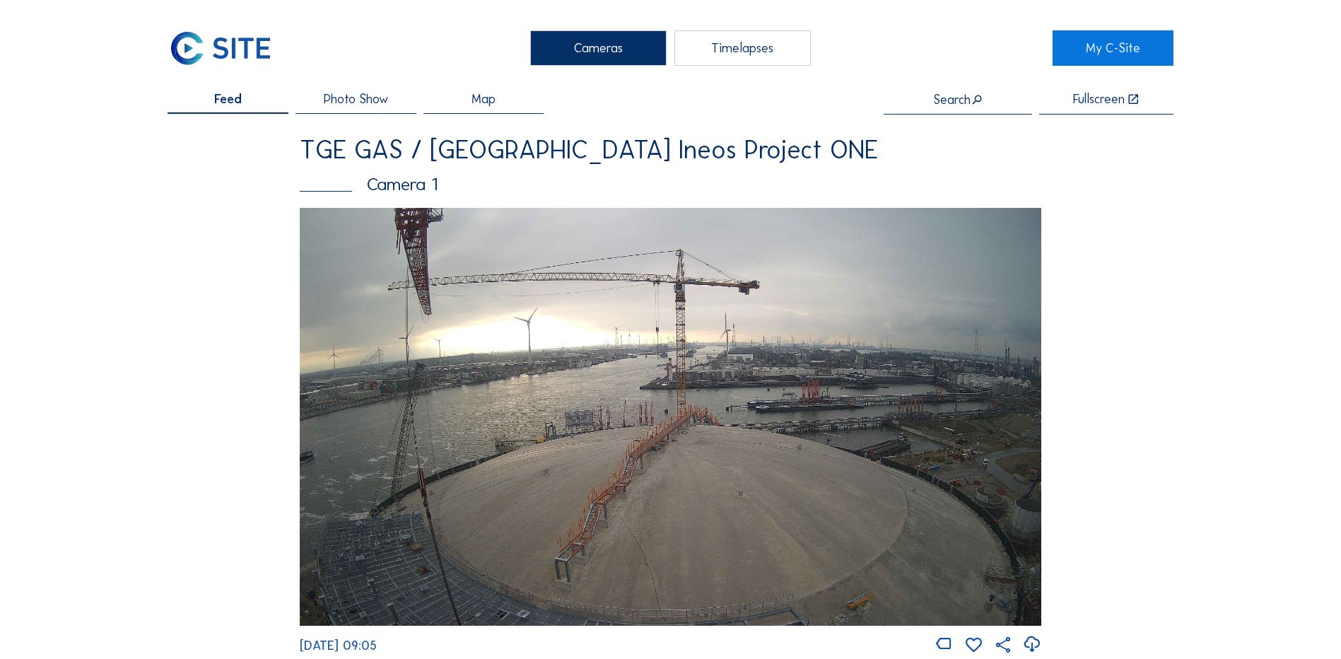
drag, startPoint x: 1109, startPoint y: 29, endPoint x: 1098, endPoint y: 30, distance: 10.6
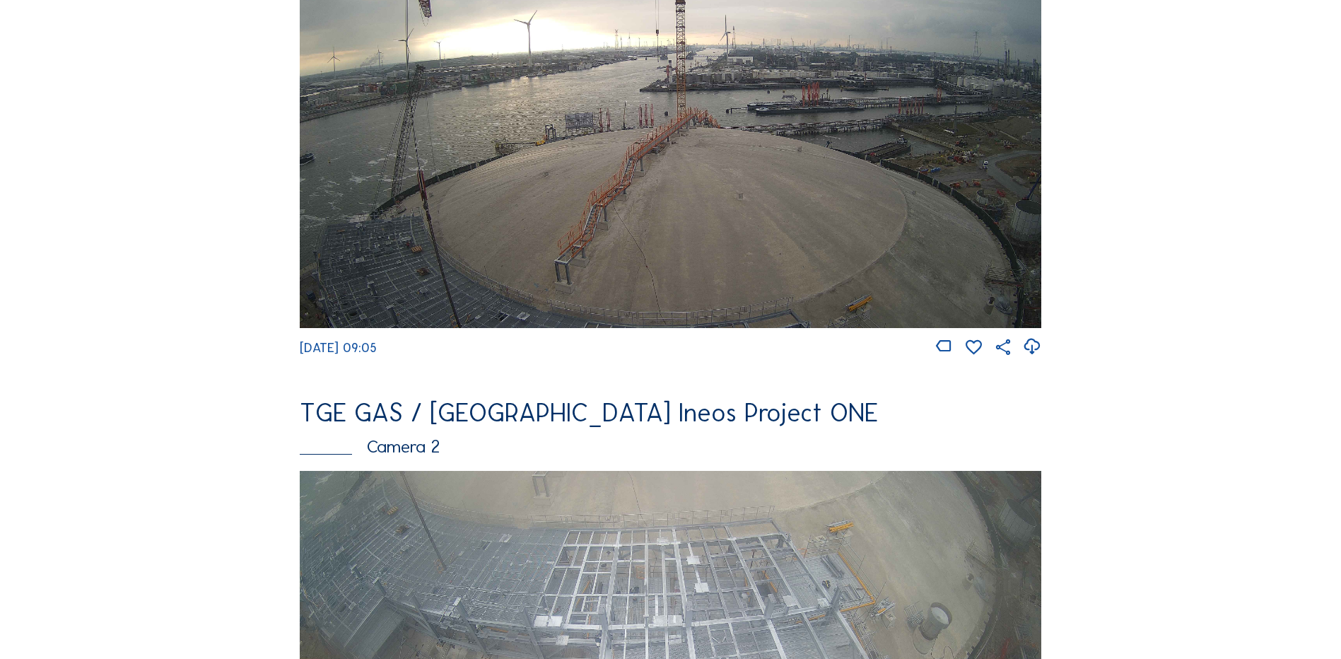
scroll to position [495, 0]
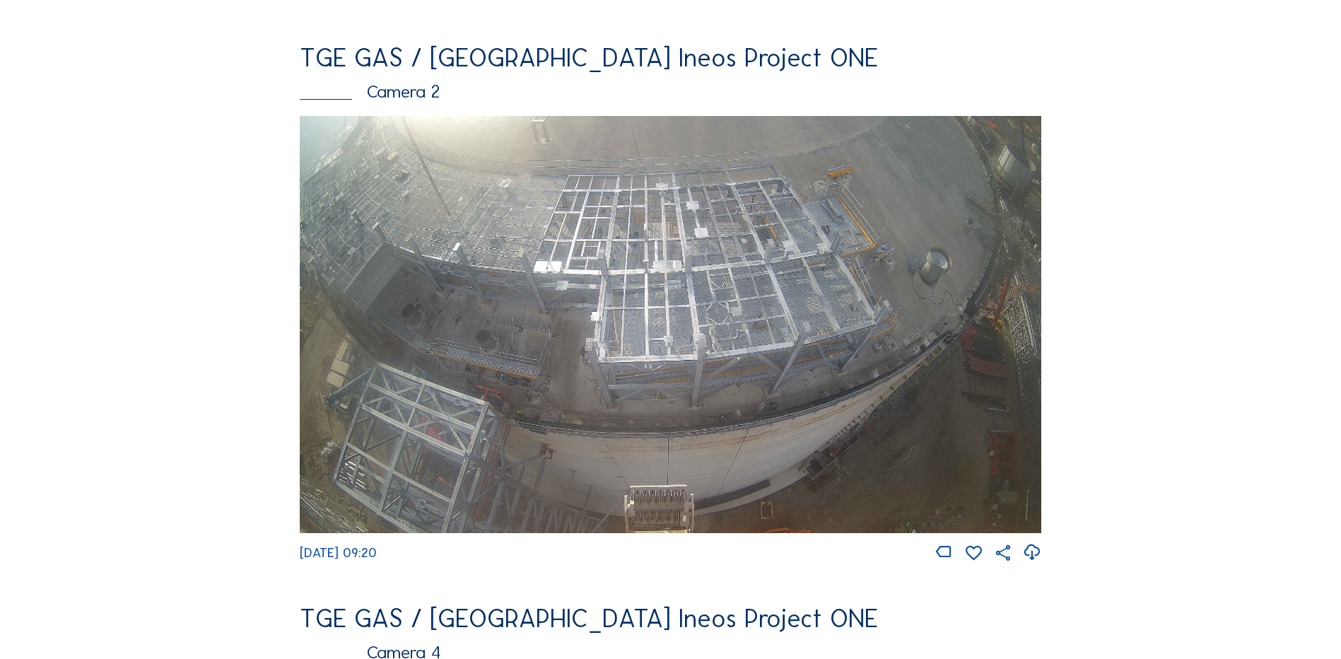
scroll to position [566, 0]
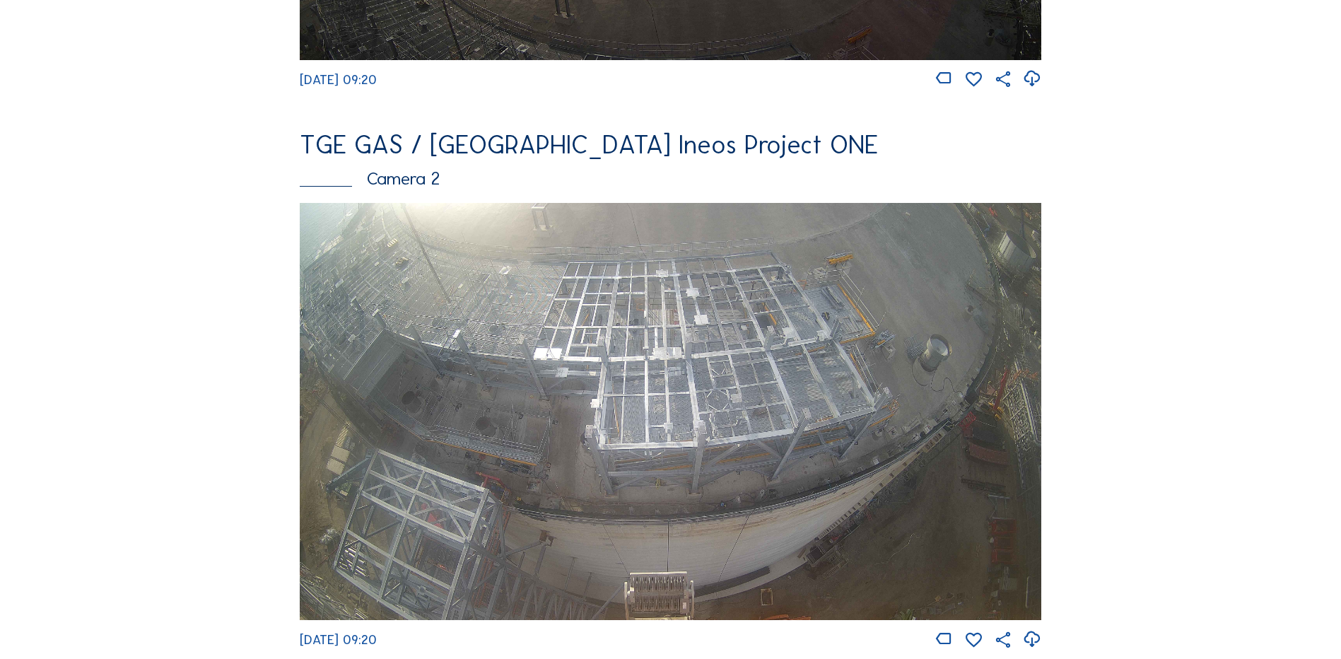
click at [687, 317] on img at bounding box center [671, 411] width 742 height 417
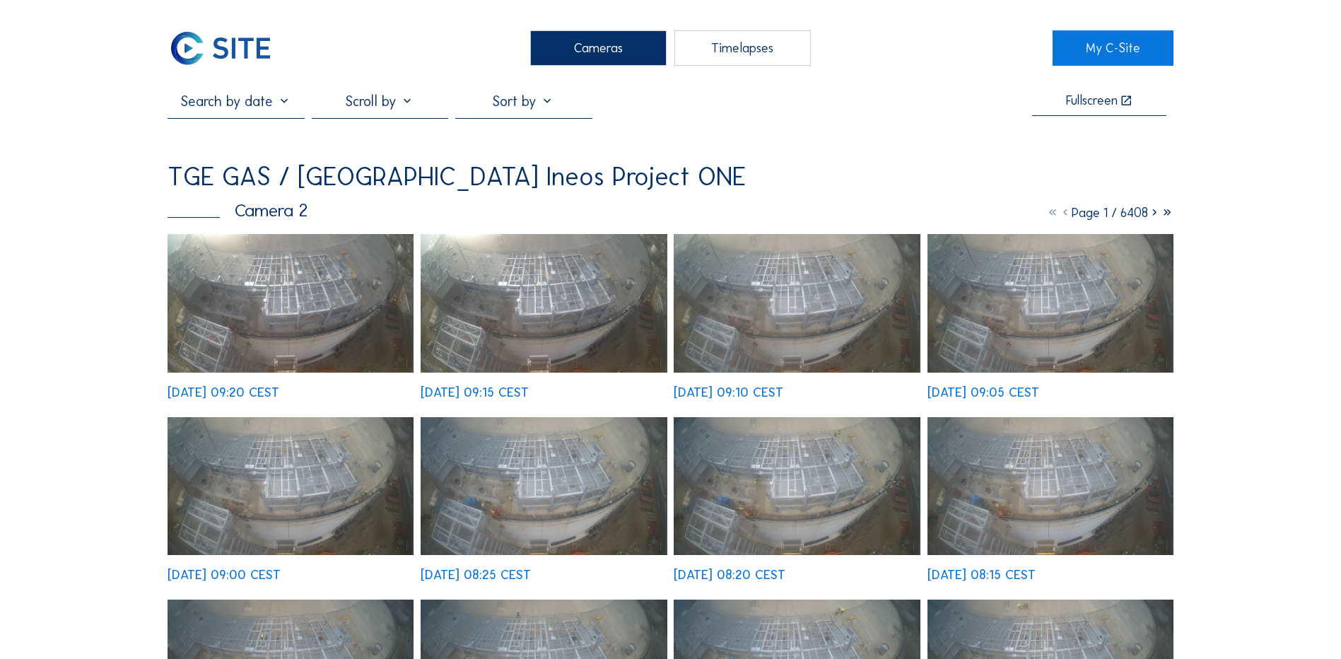
click at [270, 293] on img at bounding box center [291, 303] width 246 height 139
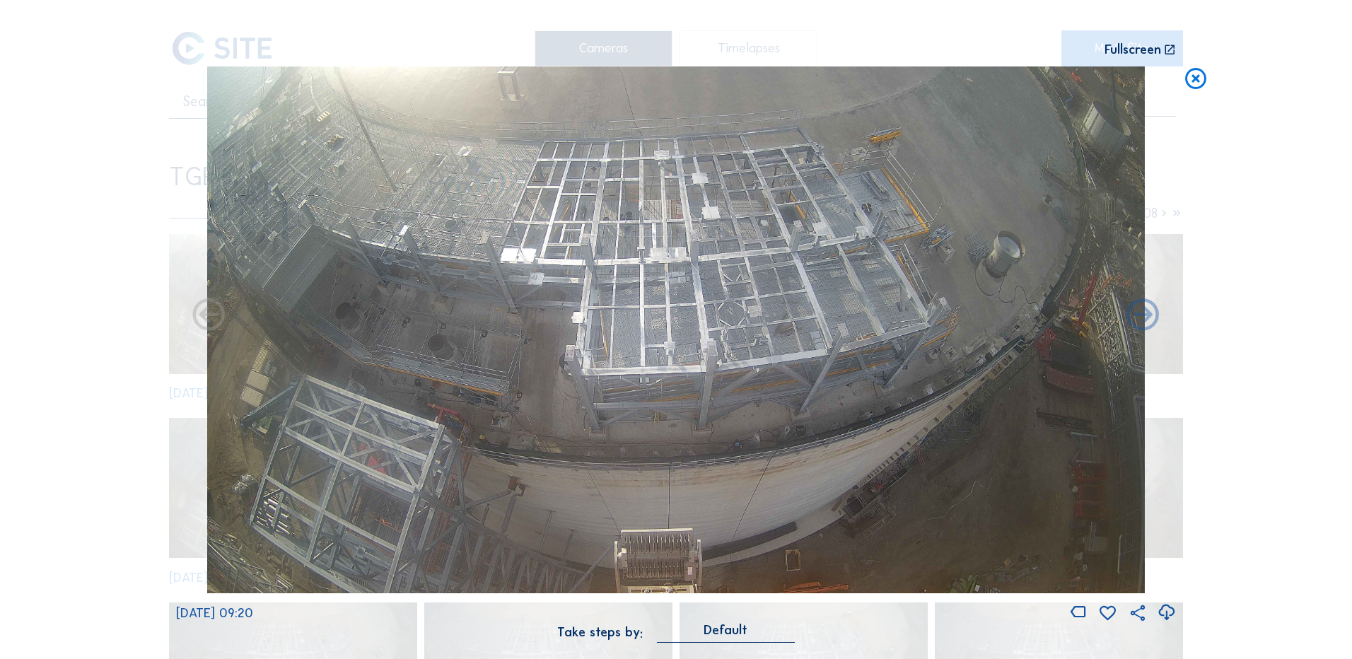
click at [1169, 612] on icon at bounding box center [1166, 612] width 19 height 23
drag, startPoint x: 44, startPoint y: 342, endPoint x: 103, endPoint y: 329, distance: 60.7
click at [44, 342] on div "Scroll to travel through time | Press 'Alt' Button + Scroll to Zoom | Click and…" at bounding box center [676, 329] width 1352 height 659
click at [1198, 79] on icon at bounding box center [1195, 79] width 25 height 26
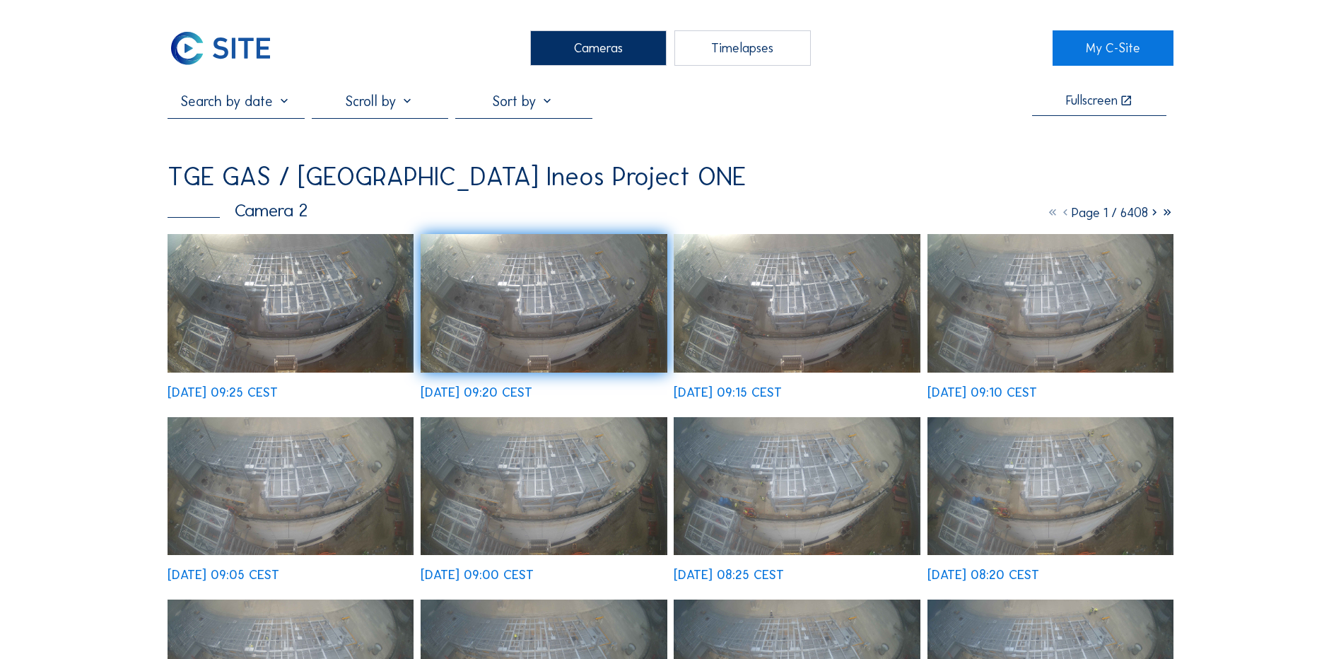
click at [591, 54] on div "Cameras" at bounding box center [598, 47] width 136 height 35
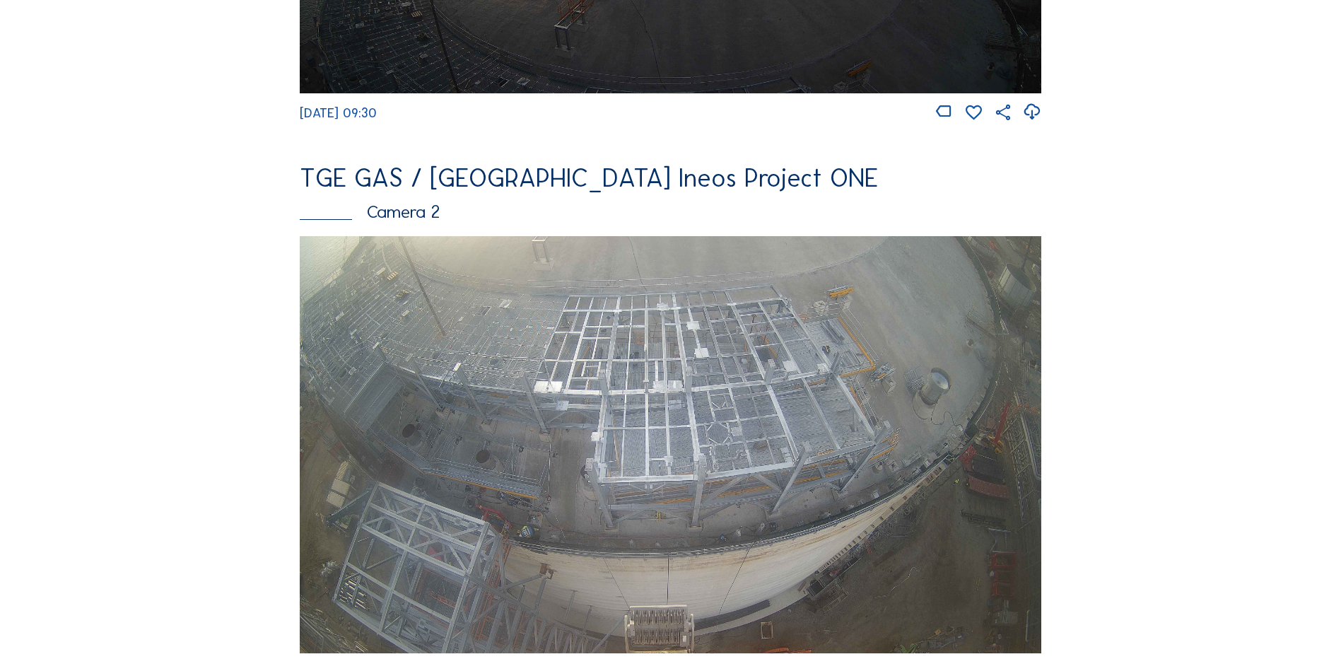
scroll to position [566, 0]
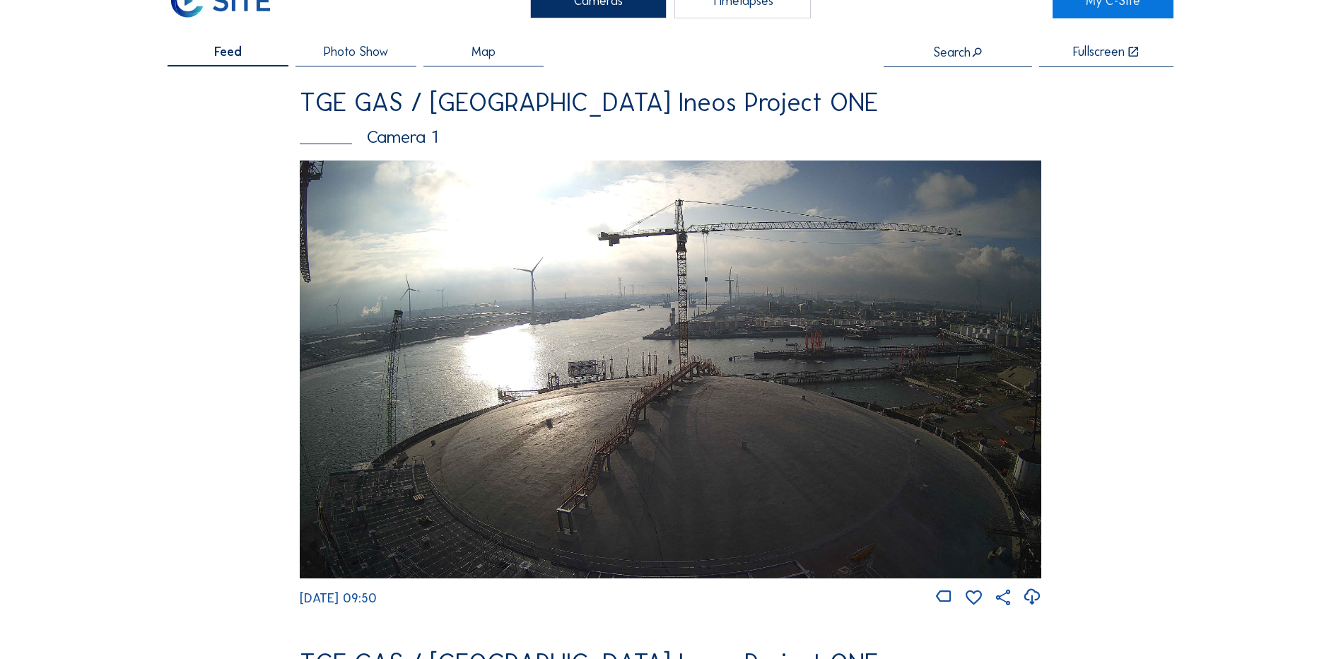
scroll to position [71, 0]
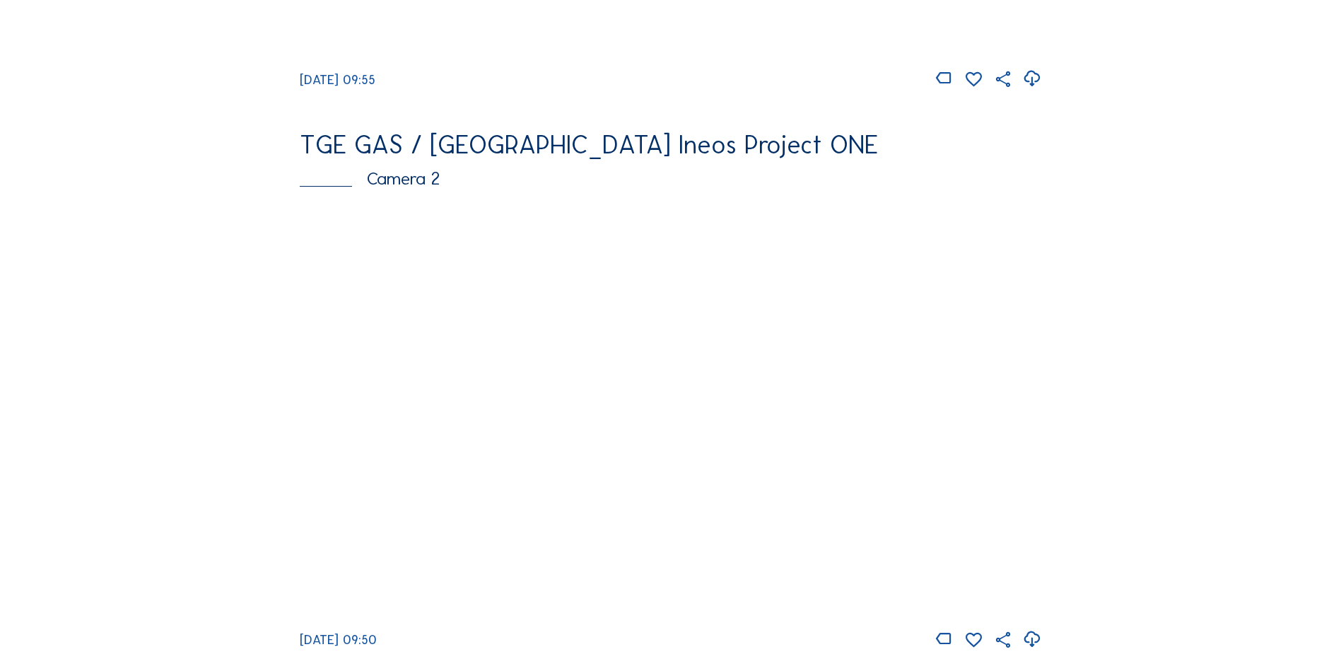
scroll to position [636, 0]
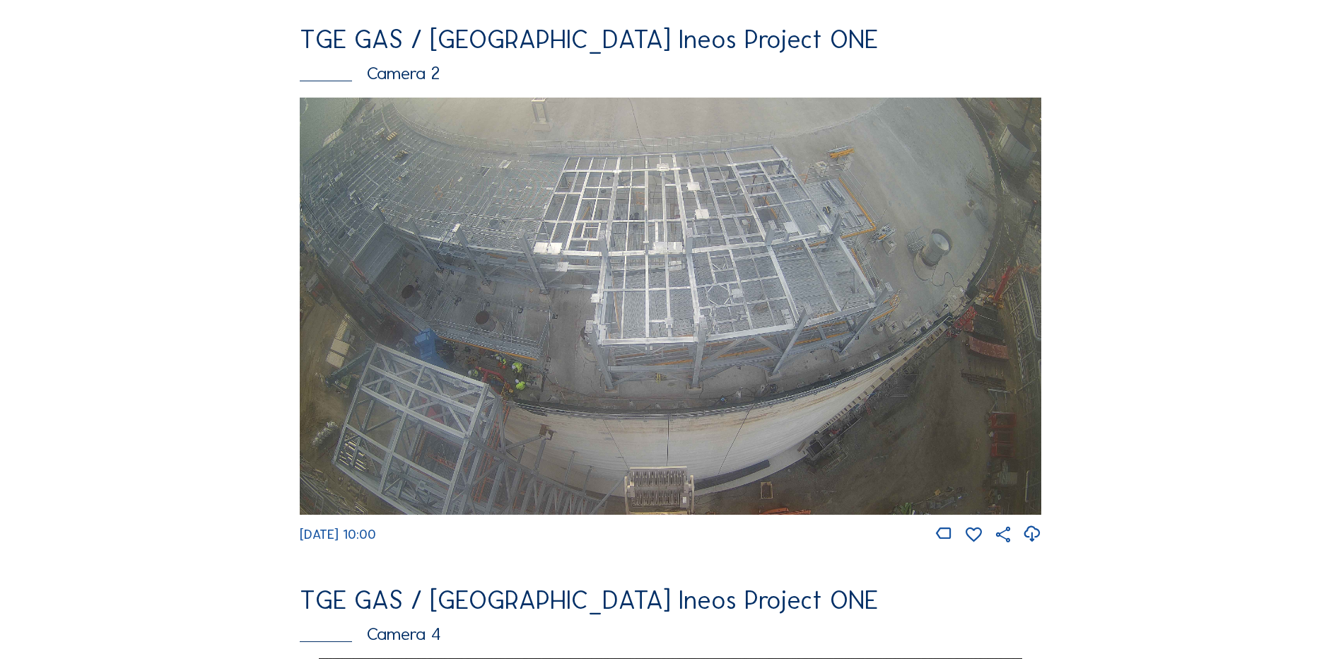
scroll to position [551, 0]
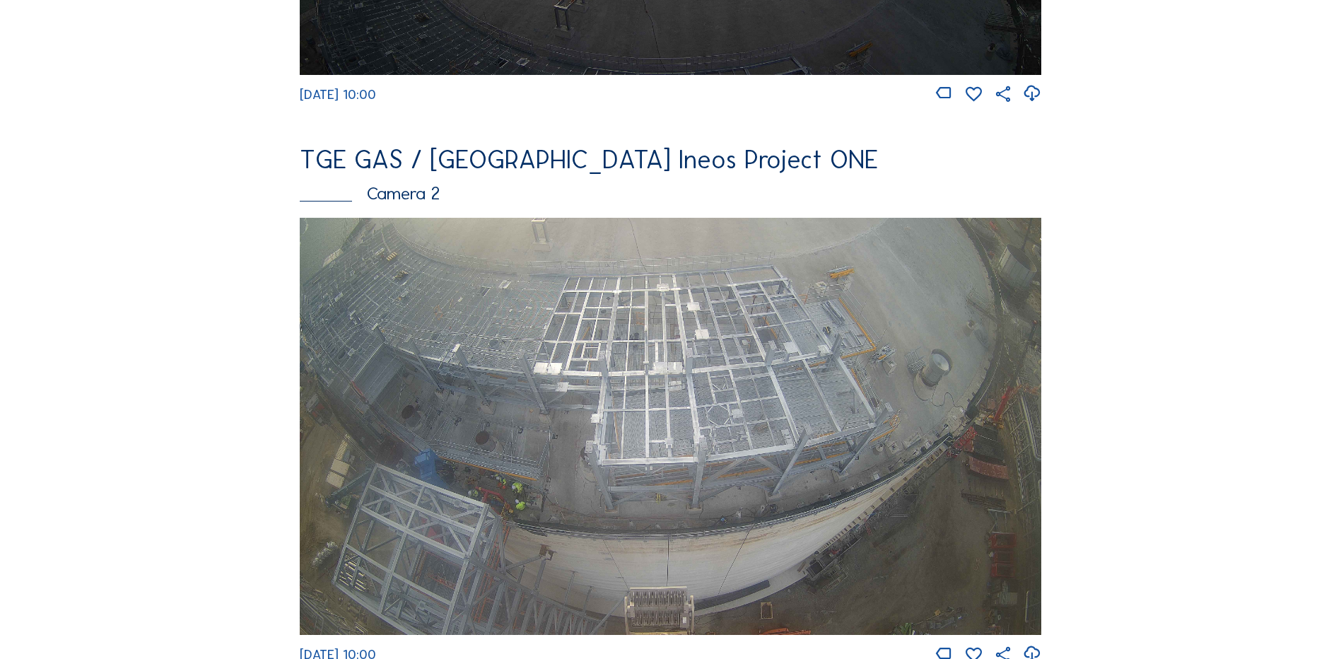
click at [604, 411] on img at bounding box center [671, 426] width 742 height 417
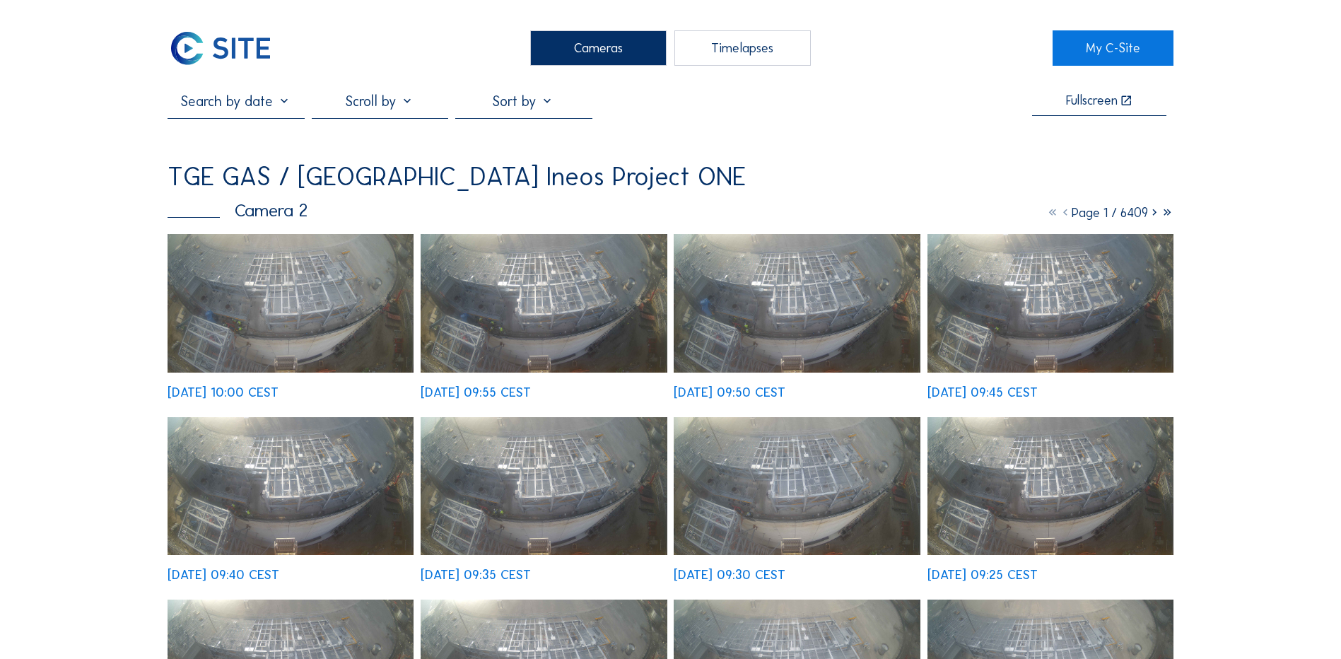
click at [303, 296] on img at bounding box center [291, 303] width 246 height 139
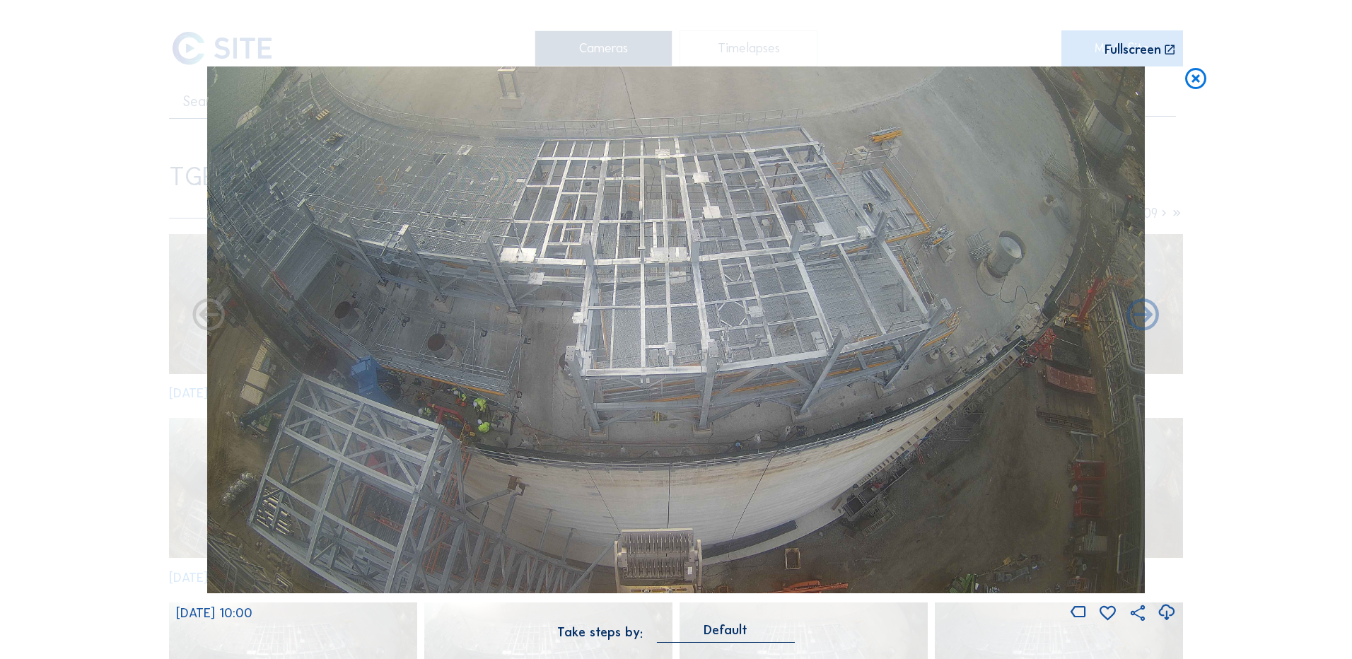
click at [1166, 611] on icon at bounding box center [1166, 612] width 19 height 23
drag, startPoint x: 36, startPoint y: 303, endPoint x: 731, endPoint y: 180, distance: 705.8
click at [36, 303] on div "Scroll to travel through time | Press 'Alt' Button + Scroll to Zoom | Click and…" at bounding box center [676, 329] width 1352 height 659
click at [1195, 75] on icon at bounding box center [1195, 79] width 25 height 26
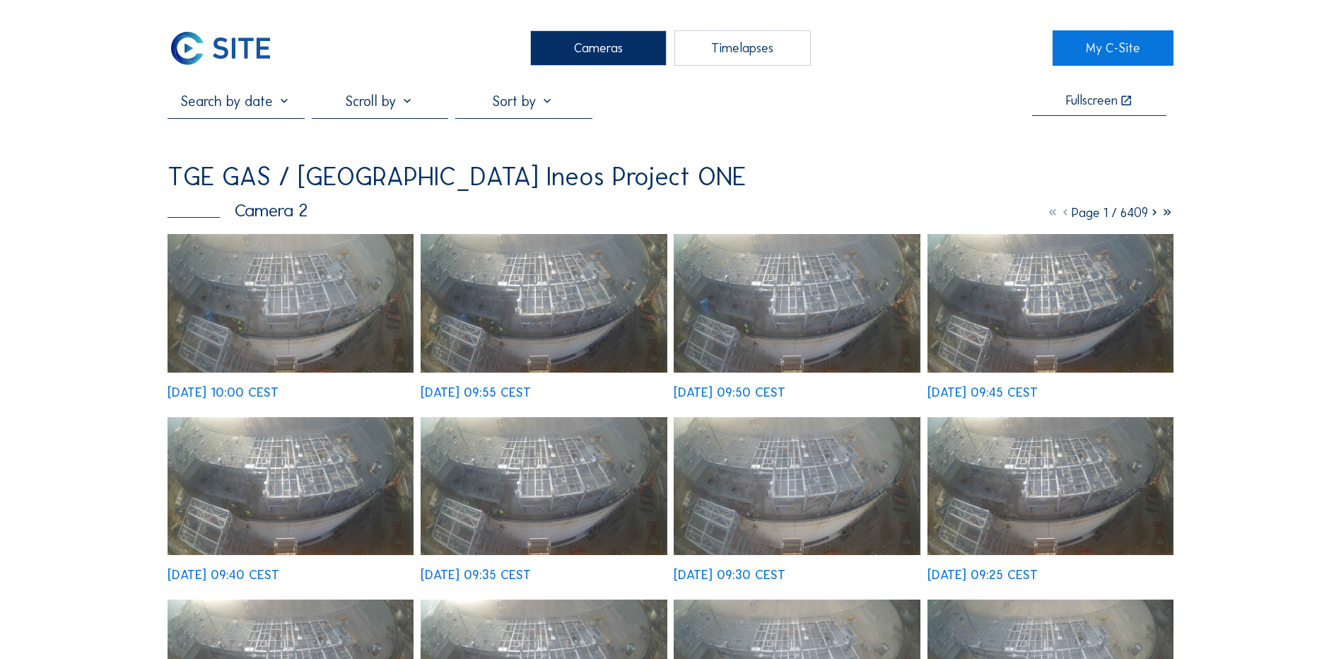
click at [568, 57] on div "Cameras" at bounding box center [598, 47] width 136 height 35
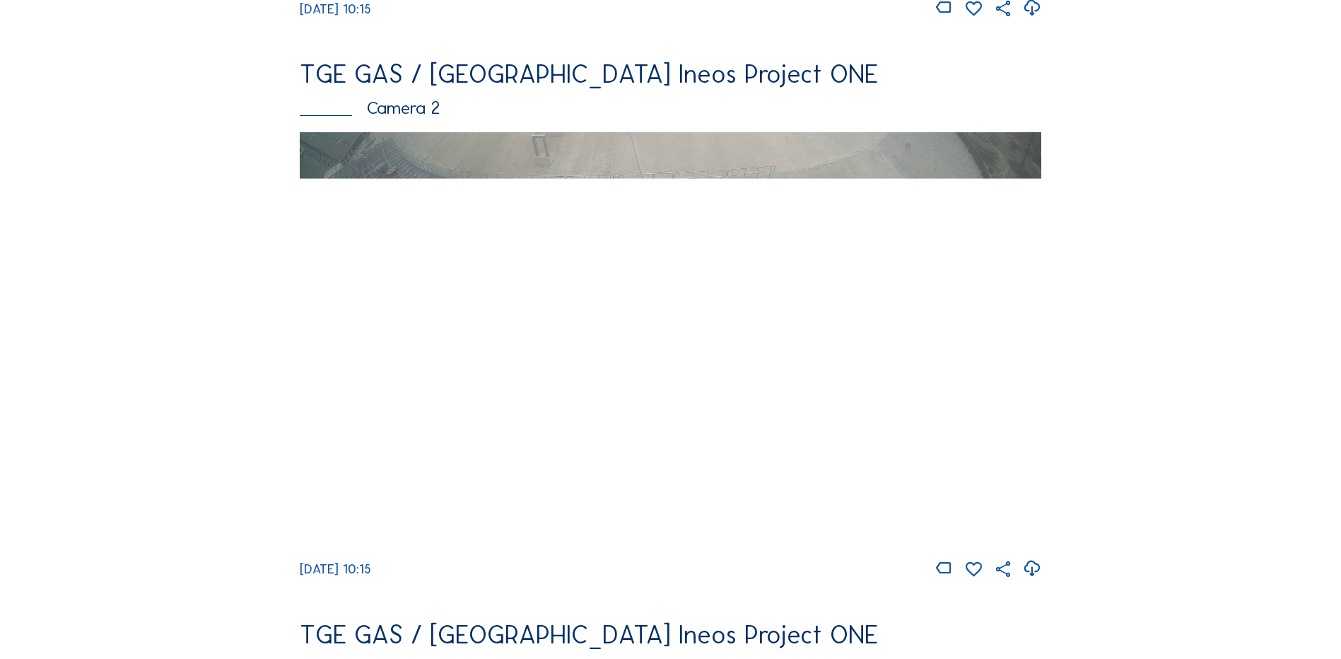
scroll to position [707, 0]
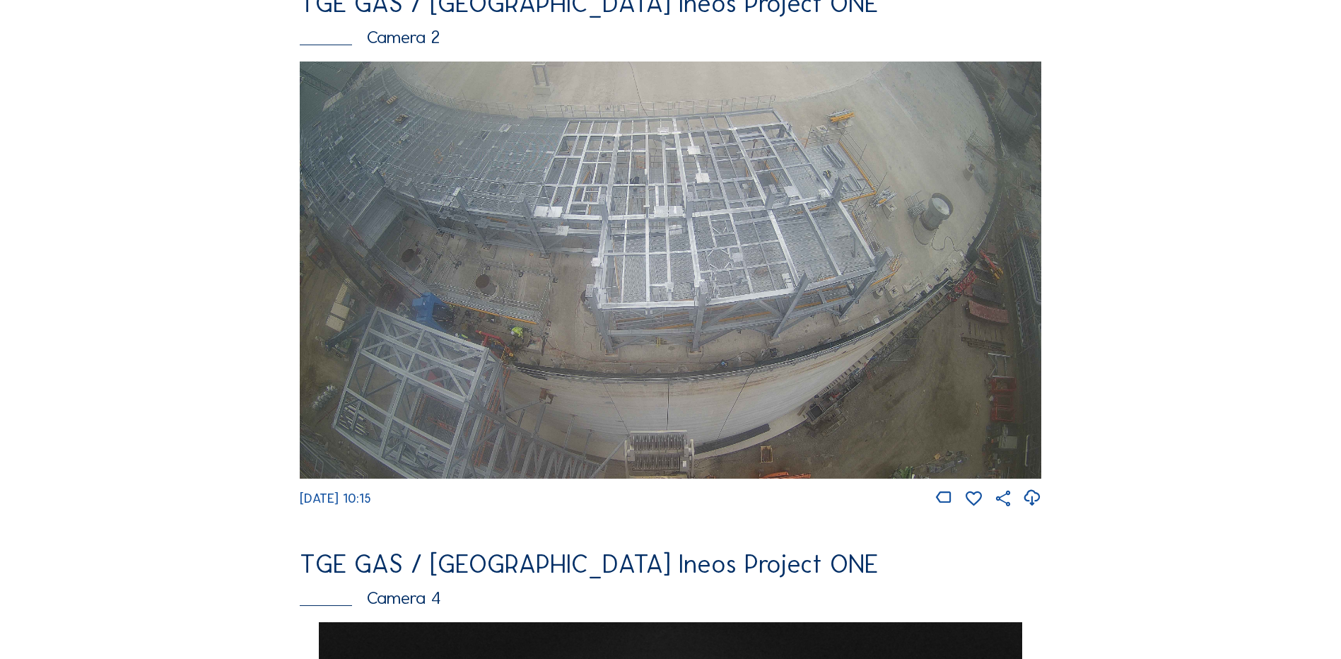
click at [550, 252] on img at bounding box center [671, 270] width 742 height 417
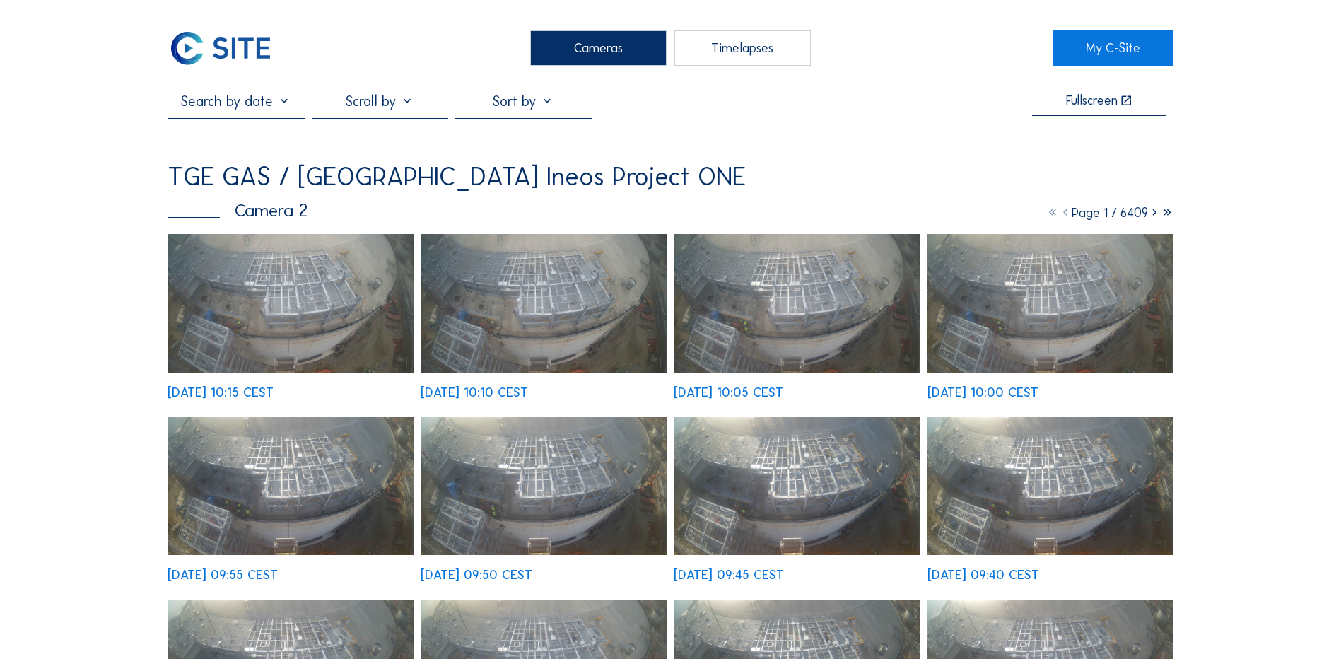
click at [288, 296] on img at bounding box center [291, 303] width 246 height 139
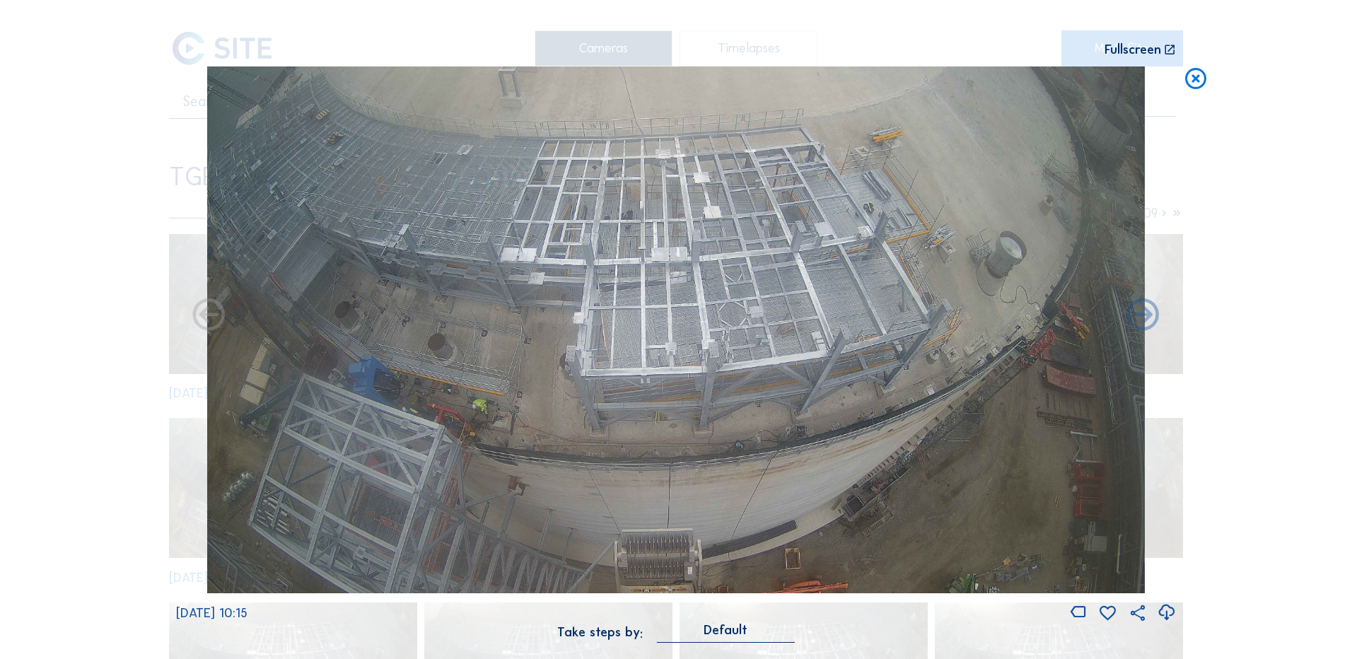
click at [1169, 614] on icon at bounding box center [1166, 612] width 19 height 23
drag, startPoint x: 110, startPoint y: 209, endPoint x: 358, endPoint y: 147, distance: 255.2
click at [110, 209] on div "Scroll to travel through time | Press 'Alt' Button + Scroll to Zoom | Click and…" at bounding box center [676, 329] width 1352 height 659
click at [1193, 79] on icon at bounding box center [1195, 79] width 25 height 26
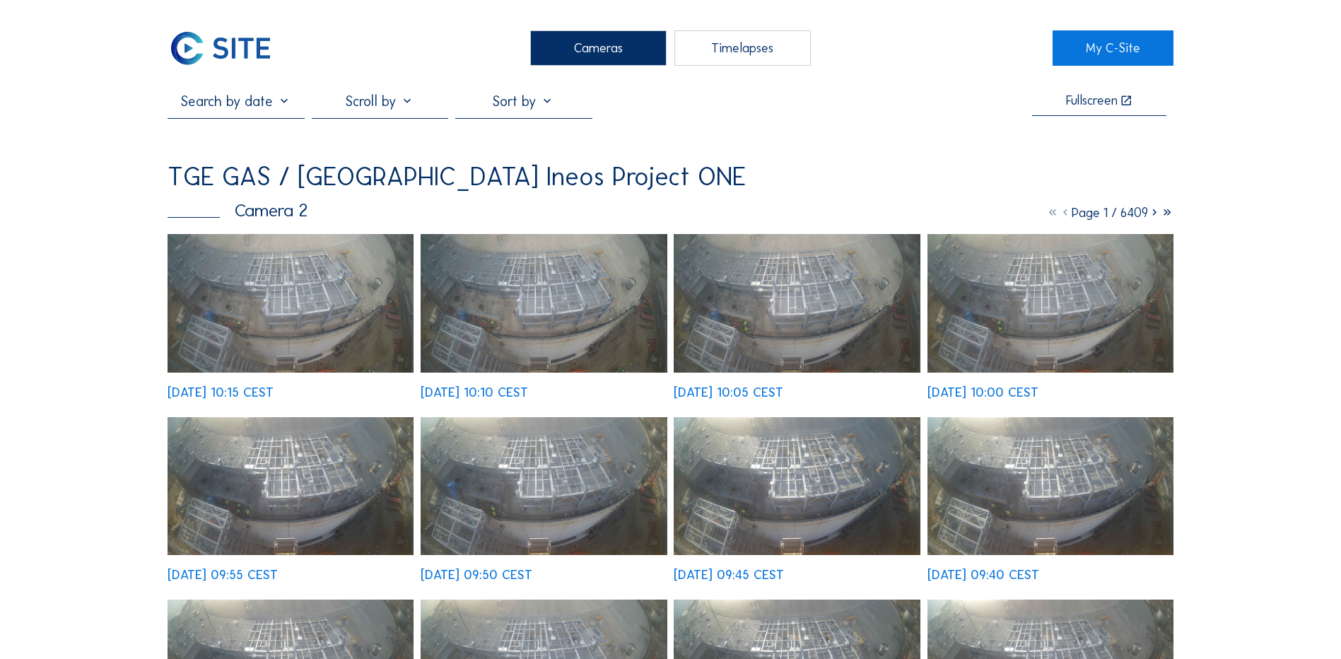
click at [573, 45] on div "Cameras" at bounding box center [598, 47] width 136 height 35
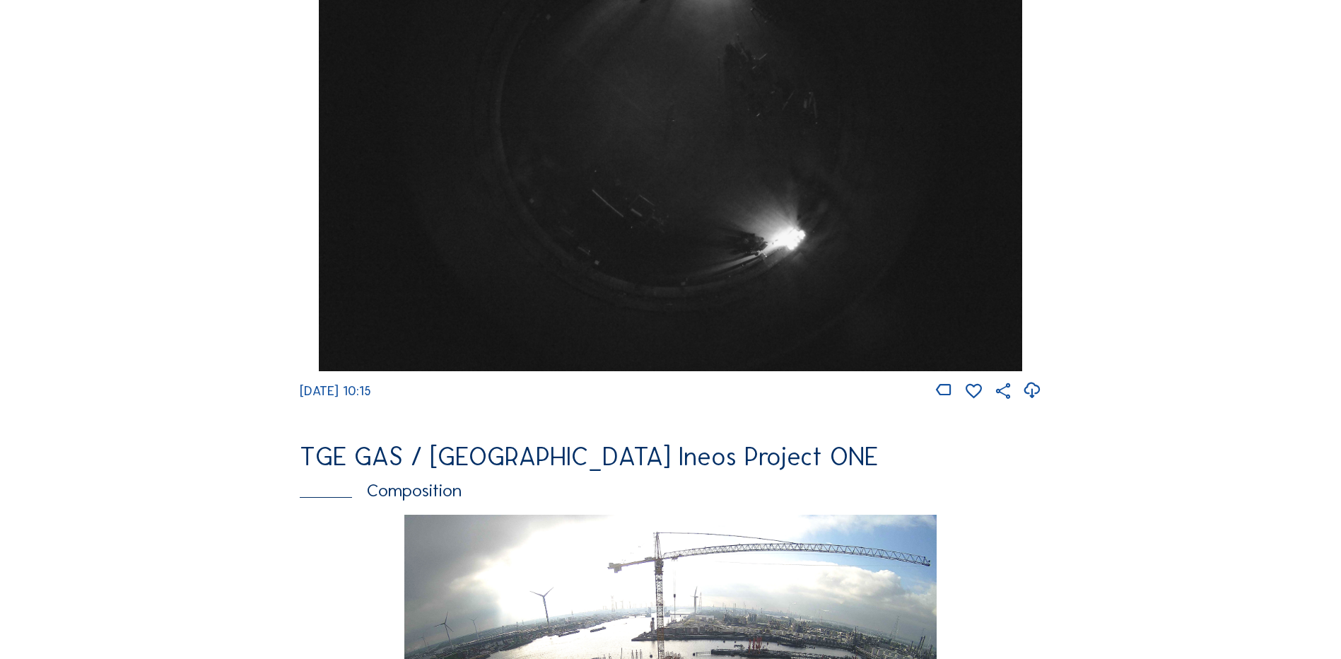
scroll to position [1485, 0]
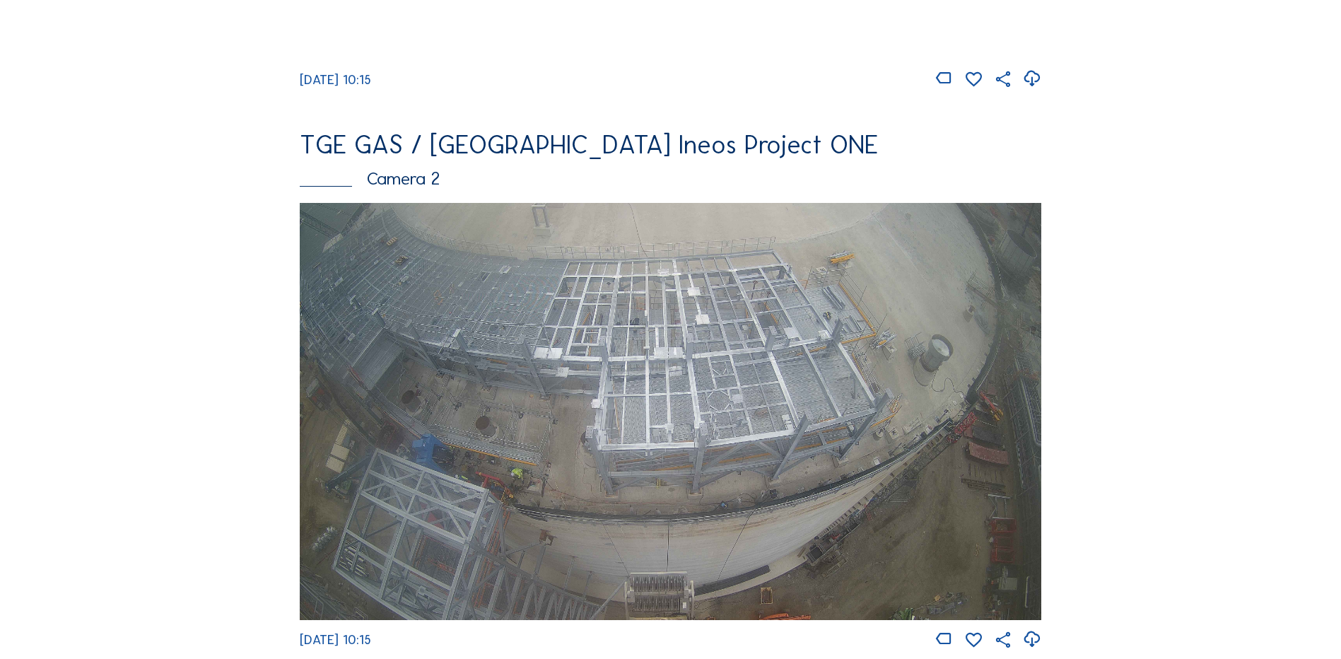
scroll to position [636, 0]
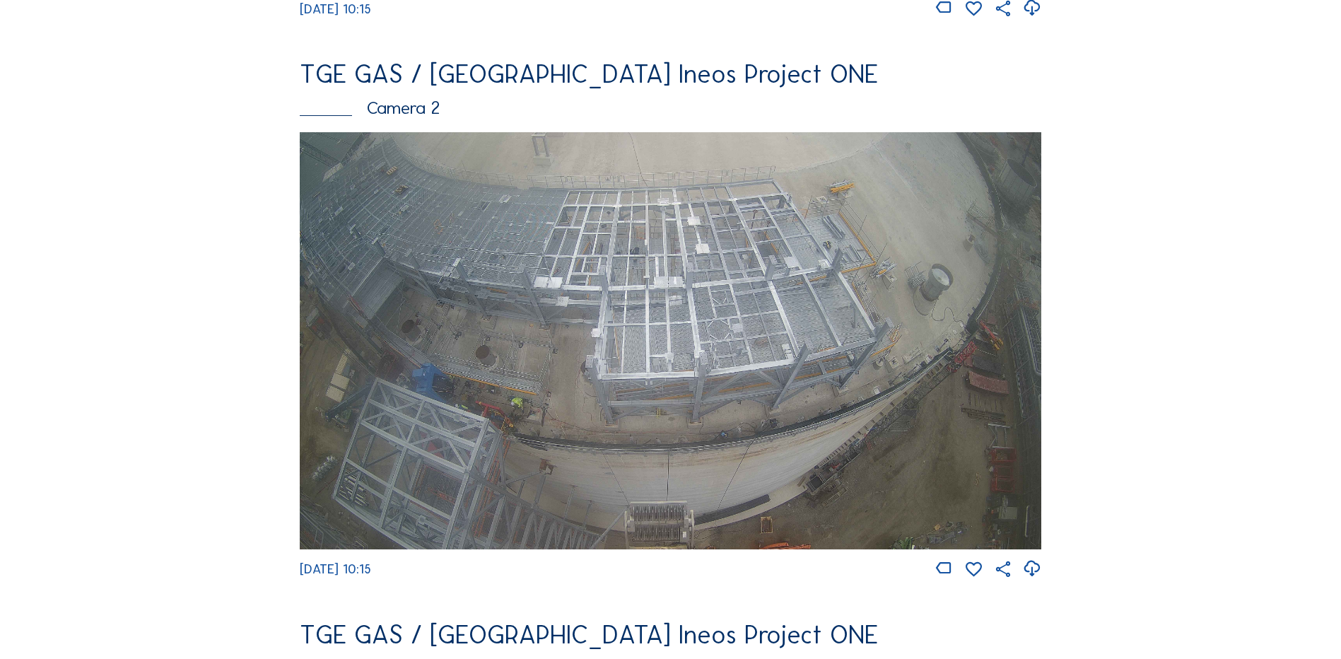
click at [667, 318] on img at bounding box center [671, 340] width 742 height 417
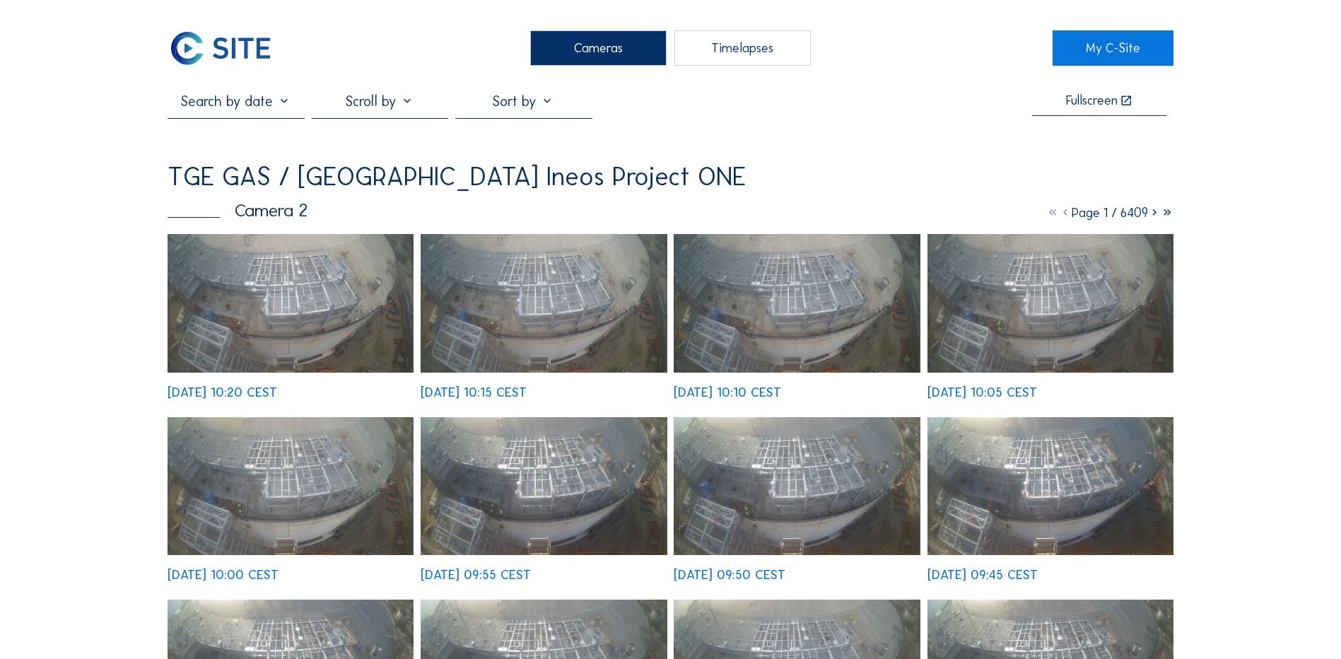
click at [270, 289] on img at bounding box center [291, 303] width 246 height 139
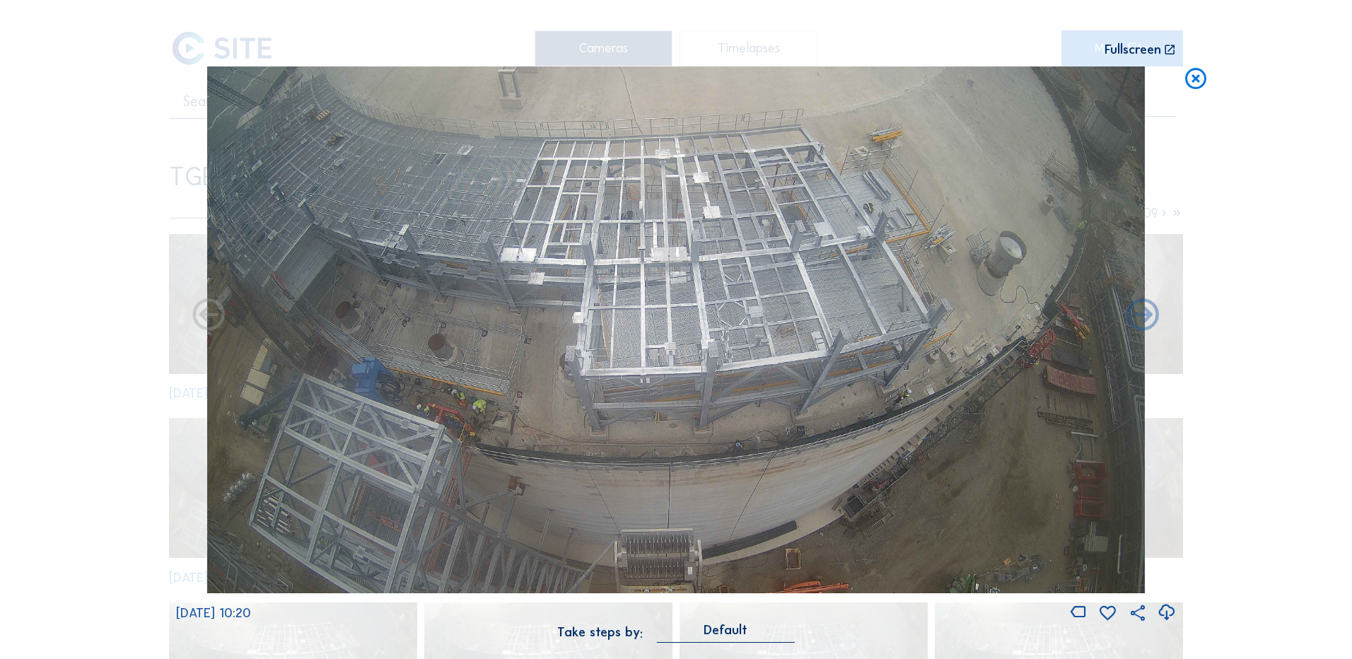
click at [1169, 613] on icon at bounding box center [1166, 612] width 19 height 23
drag, startPoint x: 77, startPoint y: 380, endPoint x: 486, endPoint y: 266, distance: 425.1
click at [77, 380] on div "Scroll to travel through time | Press 'Alt' Button + Scroll to Zoom | Click and…" at bounding box center [676, 329] width 1352 height 659
click at [1193, 82] on icon at bounding box center [1195, 79] width 25 height 26
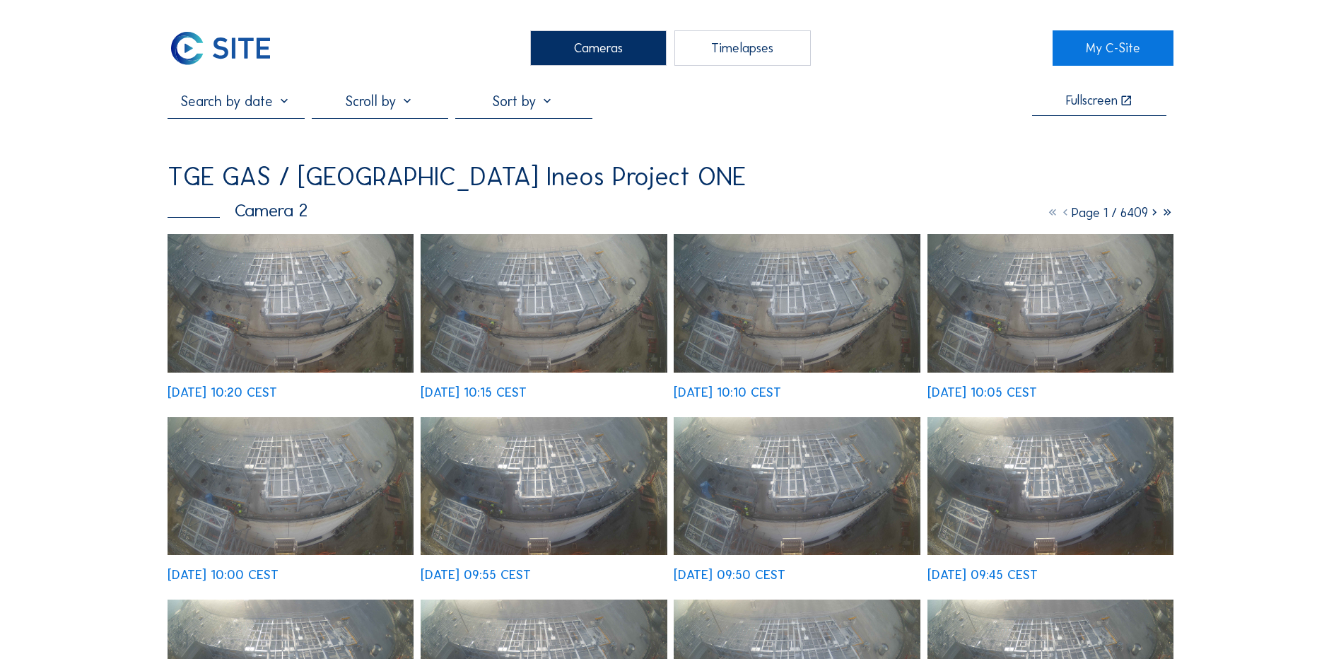
click at [615, 51] on div "Cameras" at bounding box center [598, 47] width 136 height 35
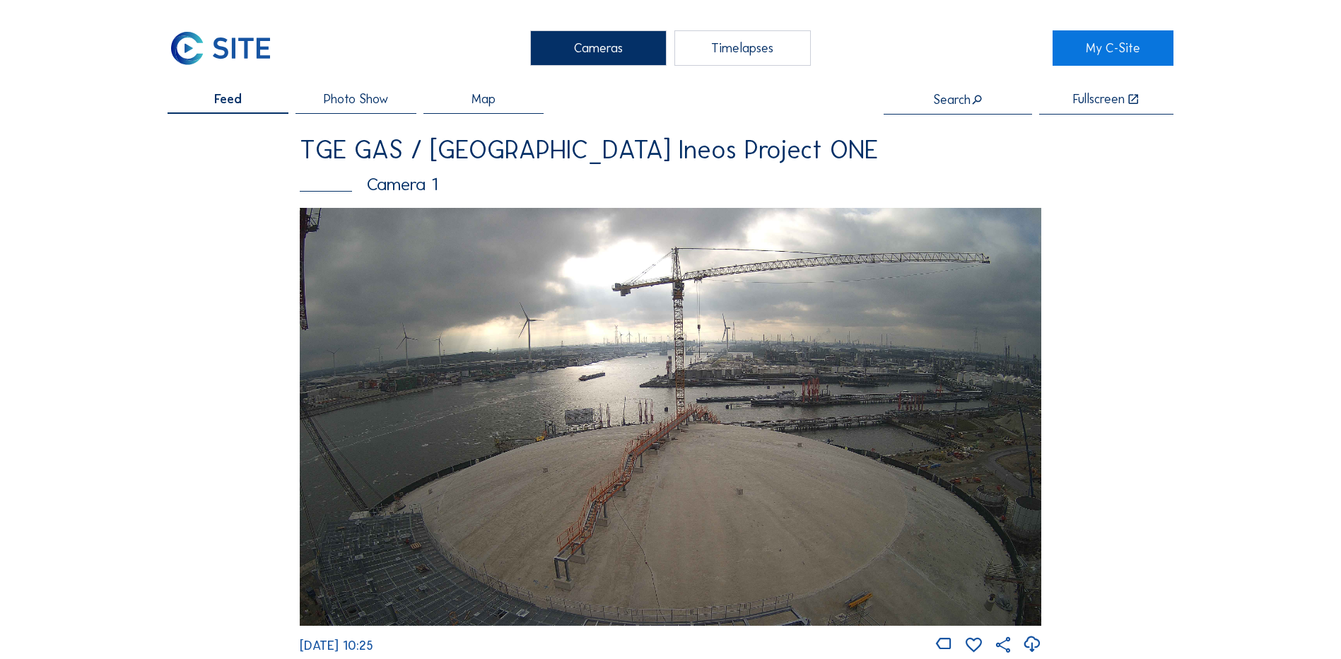
click at [600, 42] on div "Cameras" at bounding box center [598, 47] width 136 height 35
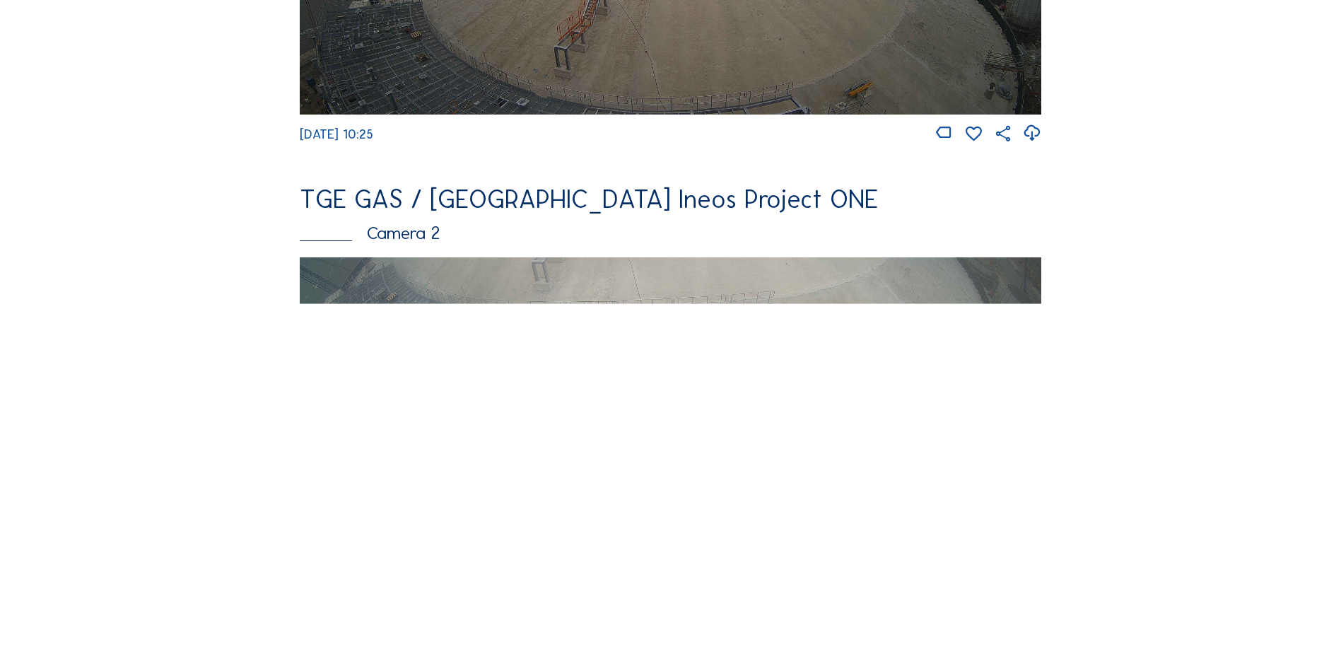
scroll to position [566, 0]
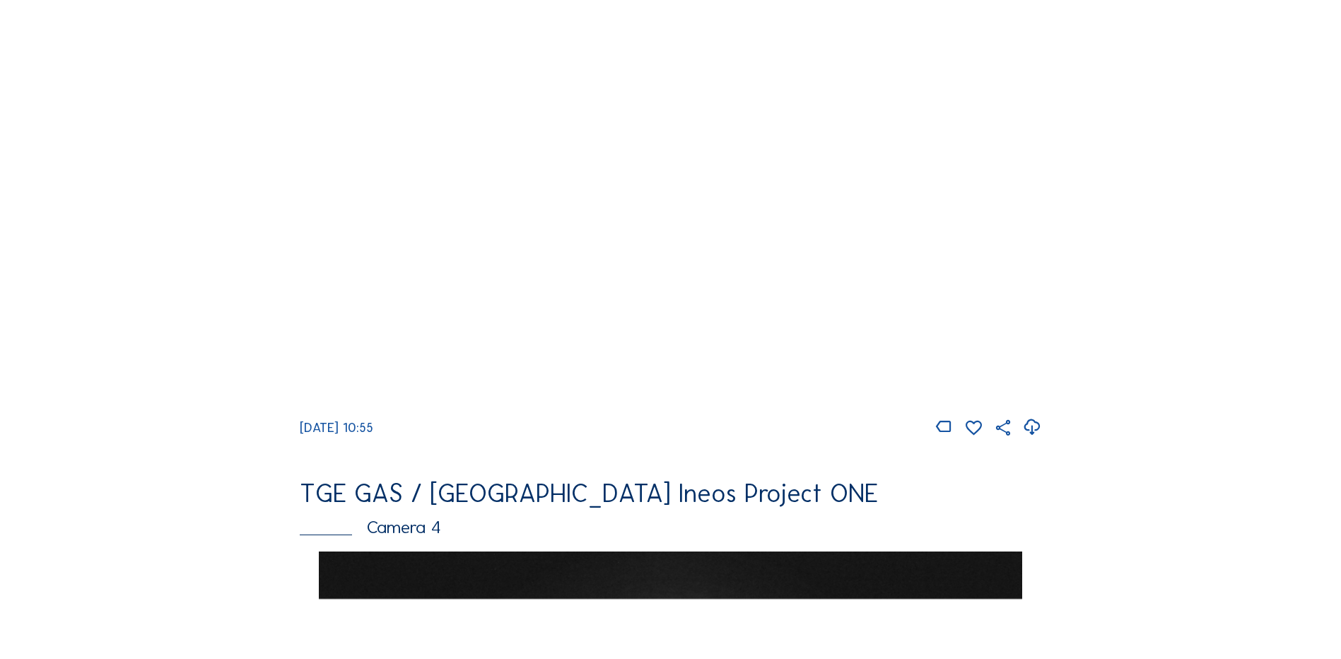
scroll to position [707, 0]
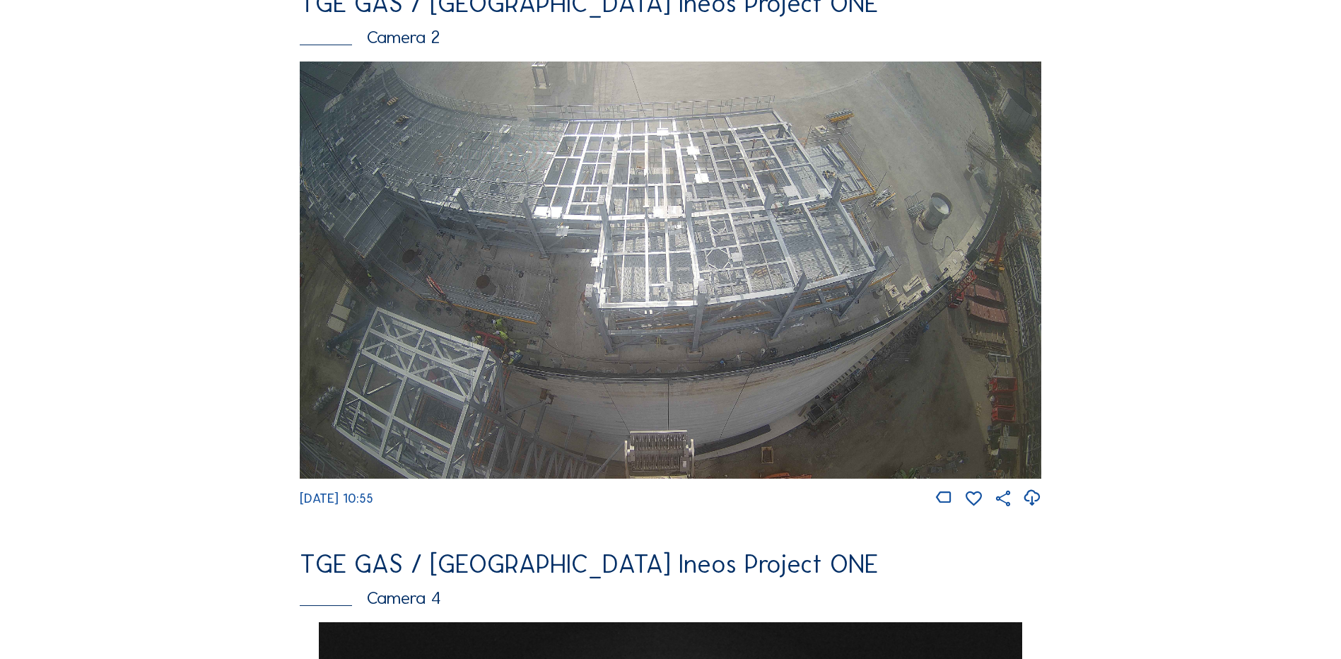
click at [675, 247] on img at bounding box center [671, 270] width 742 height 417
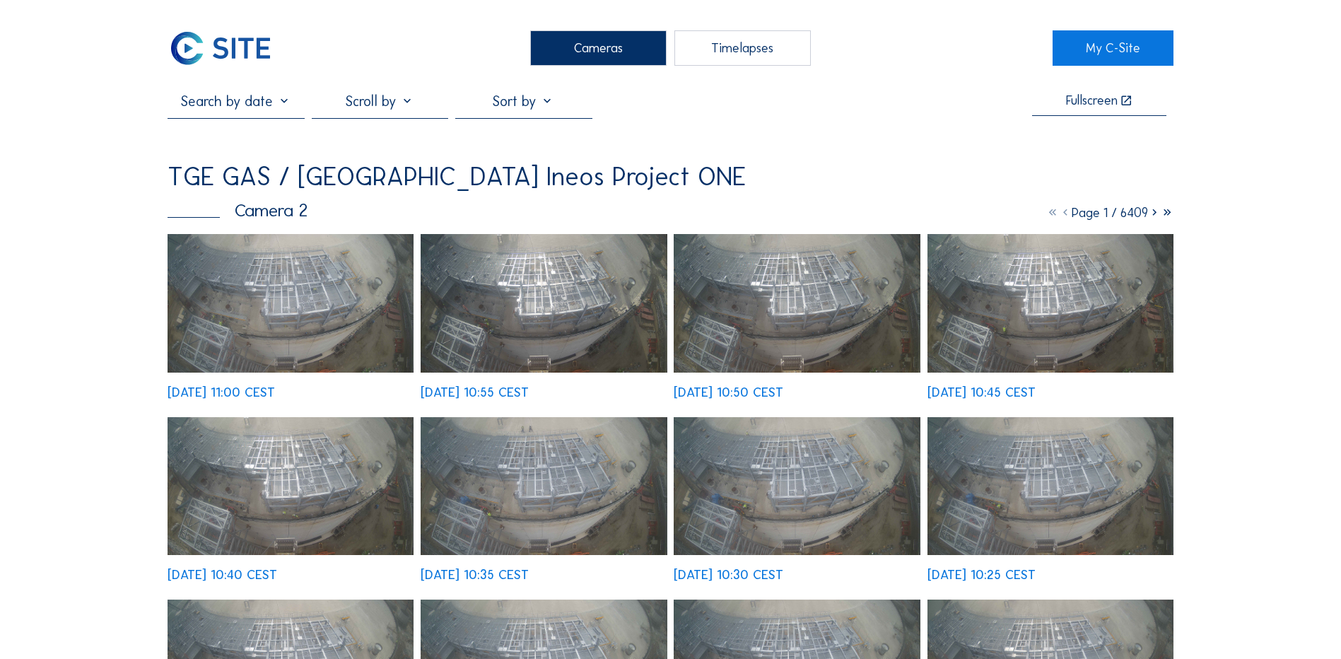
click at [334, 296] on img at bounding box center [291, 303] width 246 height 139
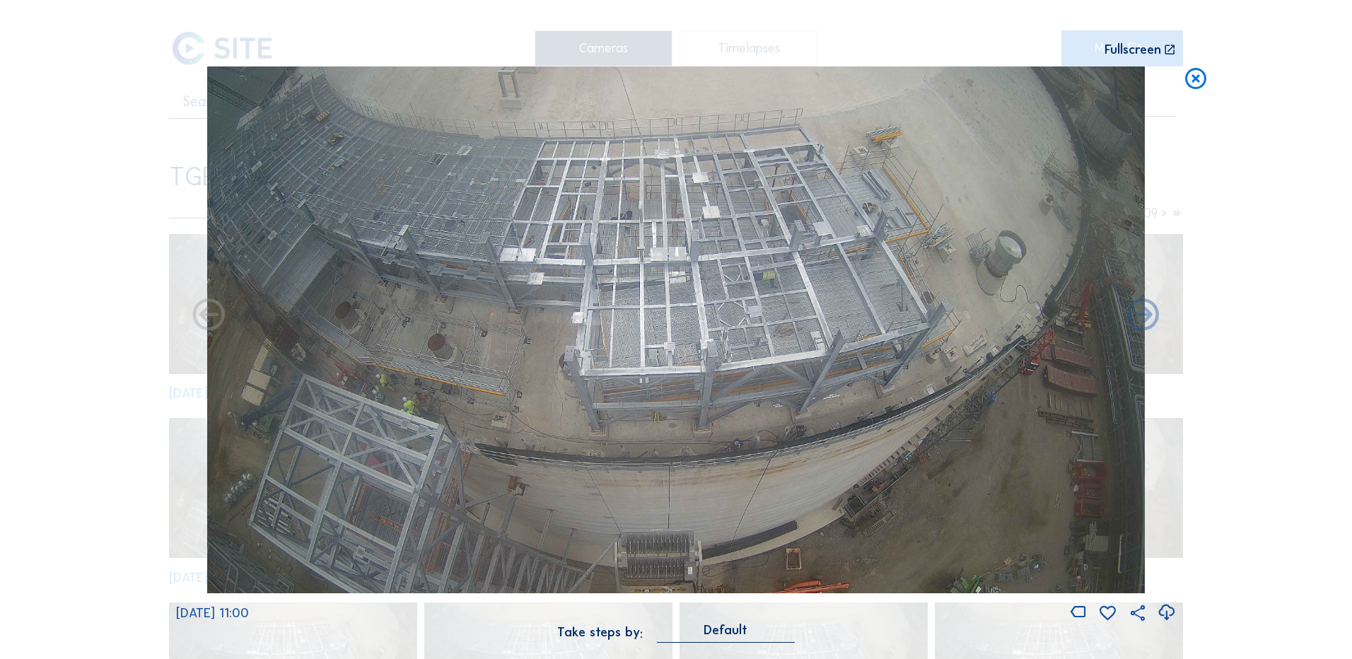
click at [1168, 612] on icon at bounding box center [1166, 612] width 19 height 23
click at [117, 329] on div "Scroll to travel through time | Press 'Alt' Button + Scroll to Zoom | Click and…" at bounding box center [676, 329] width 1352 height 659
click at [1204, 77] on icon at bounding box center [1195, 79] width 25 height 26
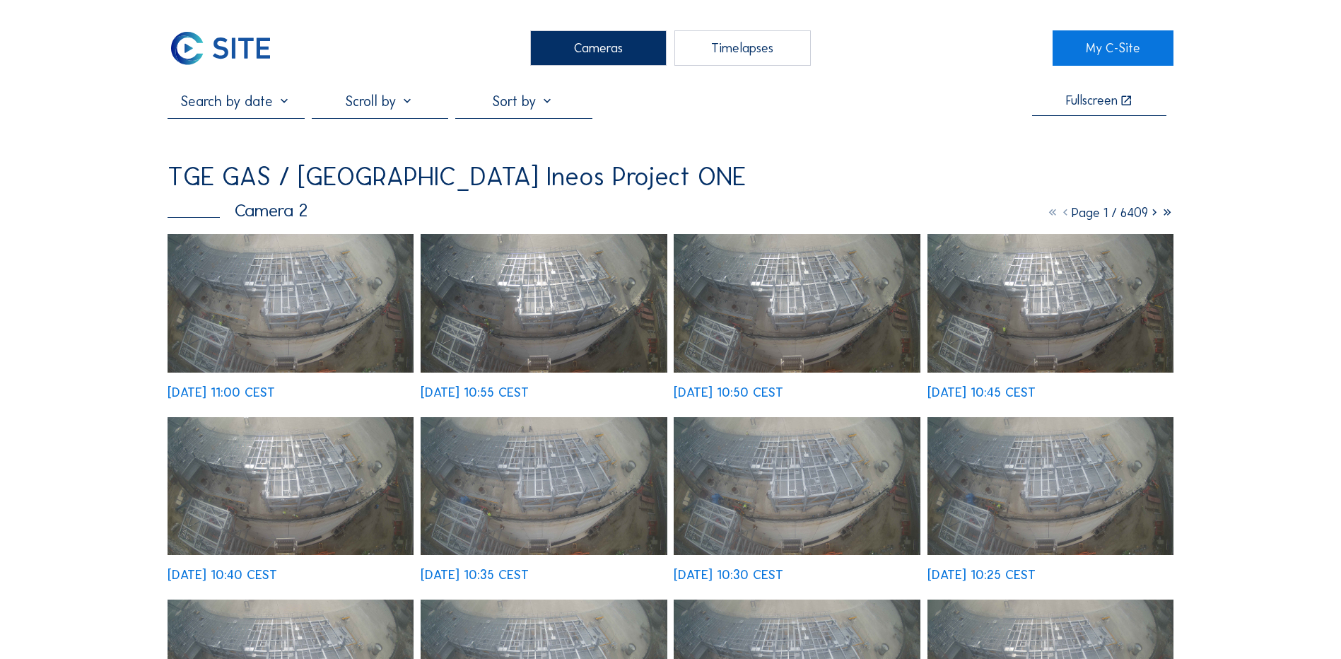
click at [618, 42] on div "Cameras" at bounding box center [598, 47] width 136 height 35
